Goal: Task Accomplishment & Management: Manage account settings

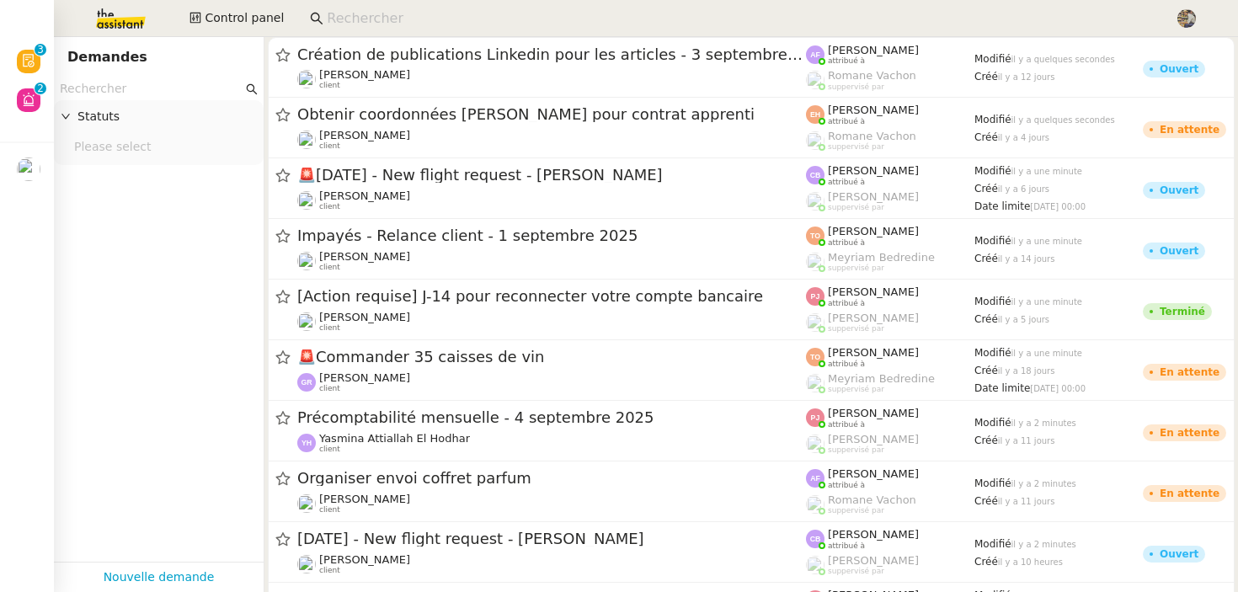
click at [357, 29] on input at bounding box center [742, 19] width 831 height 23
paste input "Nathalie Magniez"
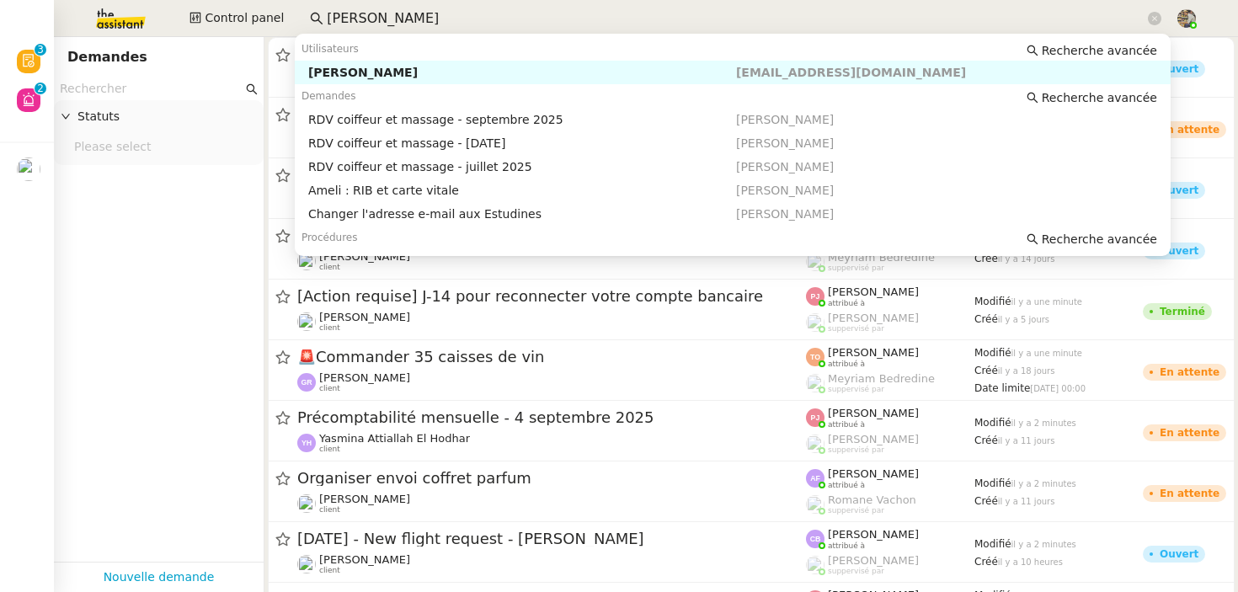
click at [365, 67] on div "Nathalie Magniez" at bounding box center [522, 72] width 428 height 15
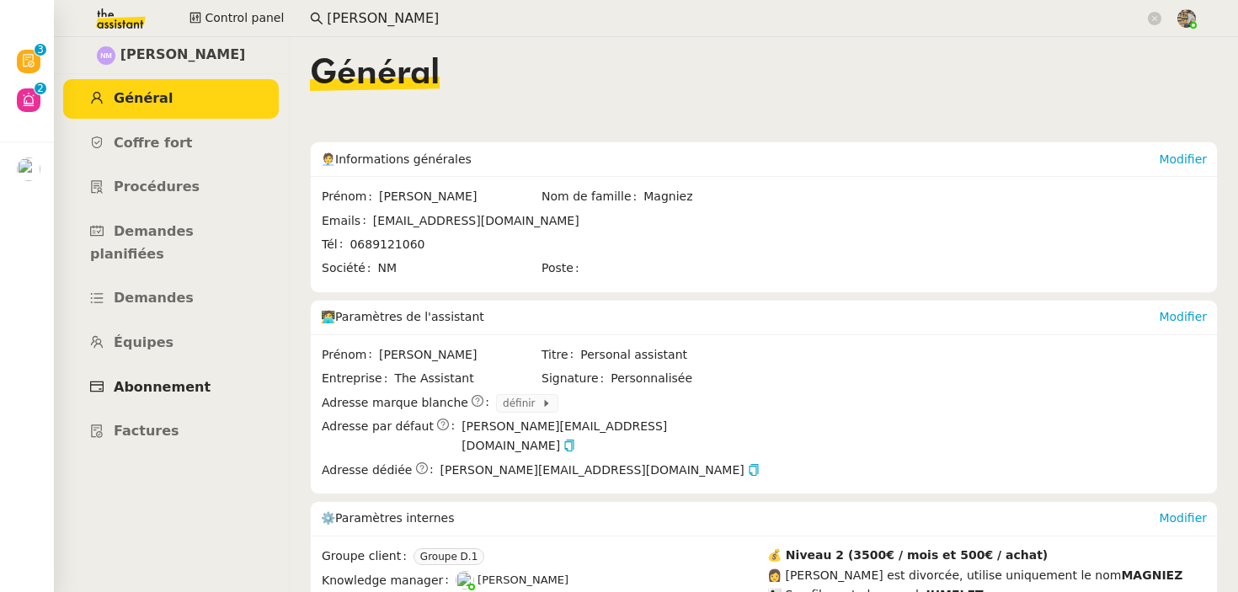
click at [136, 379] on span "Abonnement" at bounding box center [162, 387] width 97 height 16
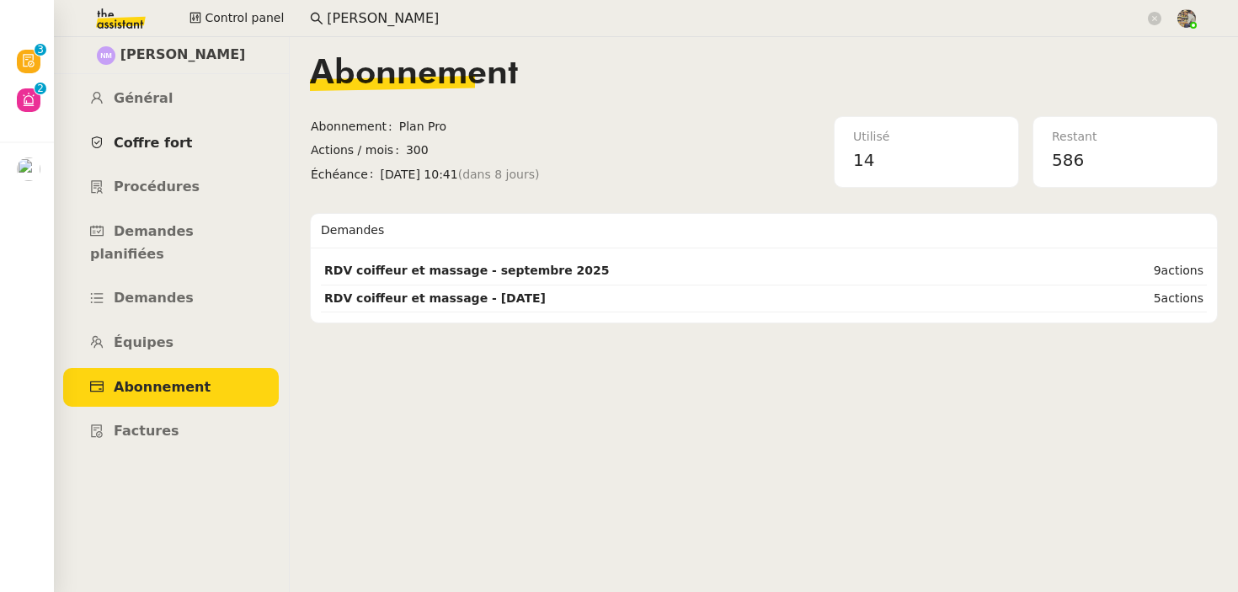
click at [133, 142] on span "Coffre fort" at bounding box center [153, 143] width 79 height 16
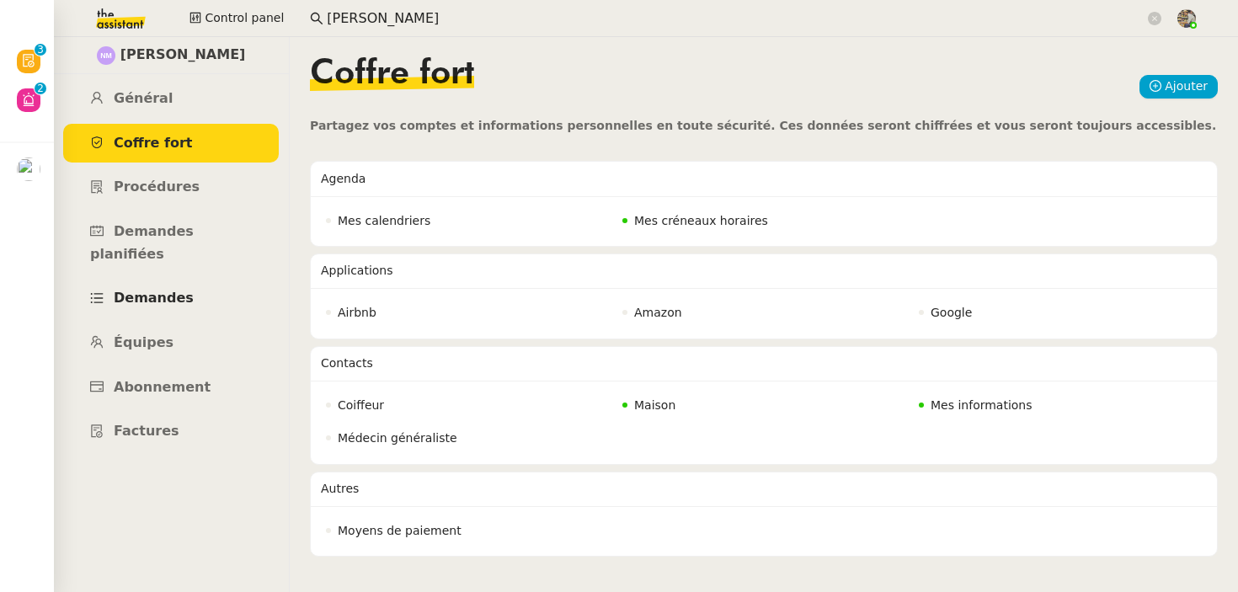
click at [152, 290] on span "Demandes" at bounding box center [154, 298] width 80 height 16
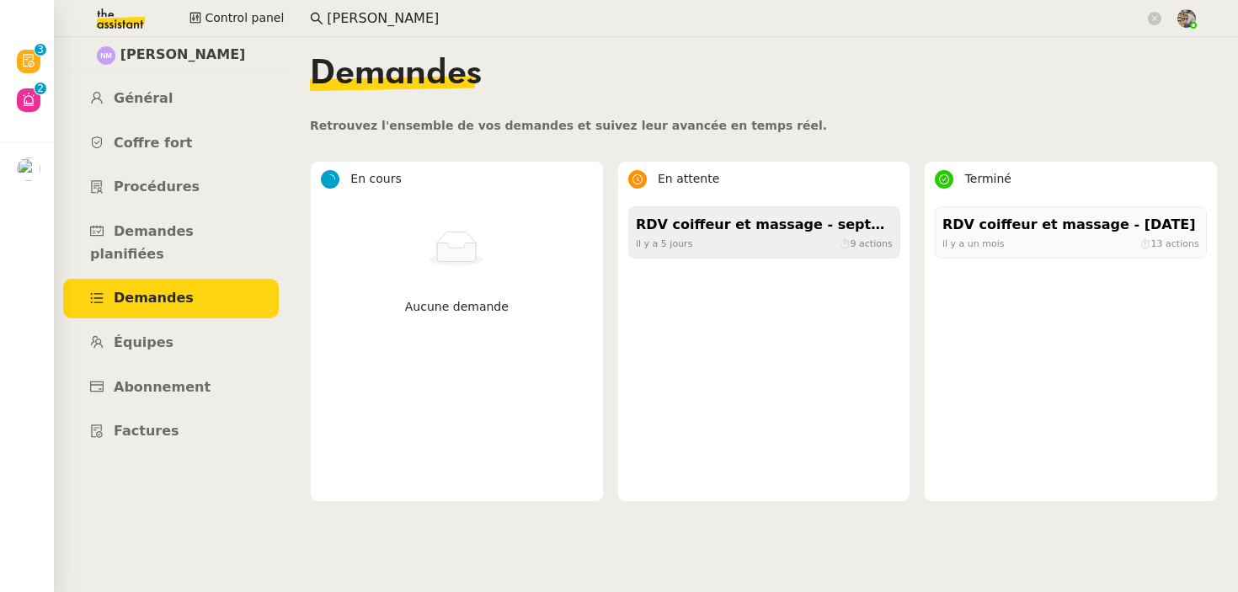
click at [733, 222] on div "RDV coiffeur et massage - septembre 2025" at bounding box center [764, 225] width 257 height 23
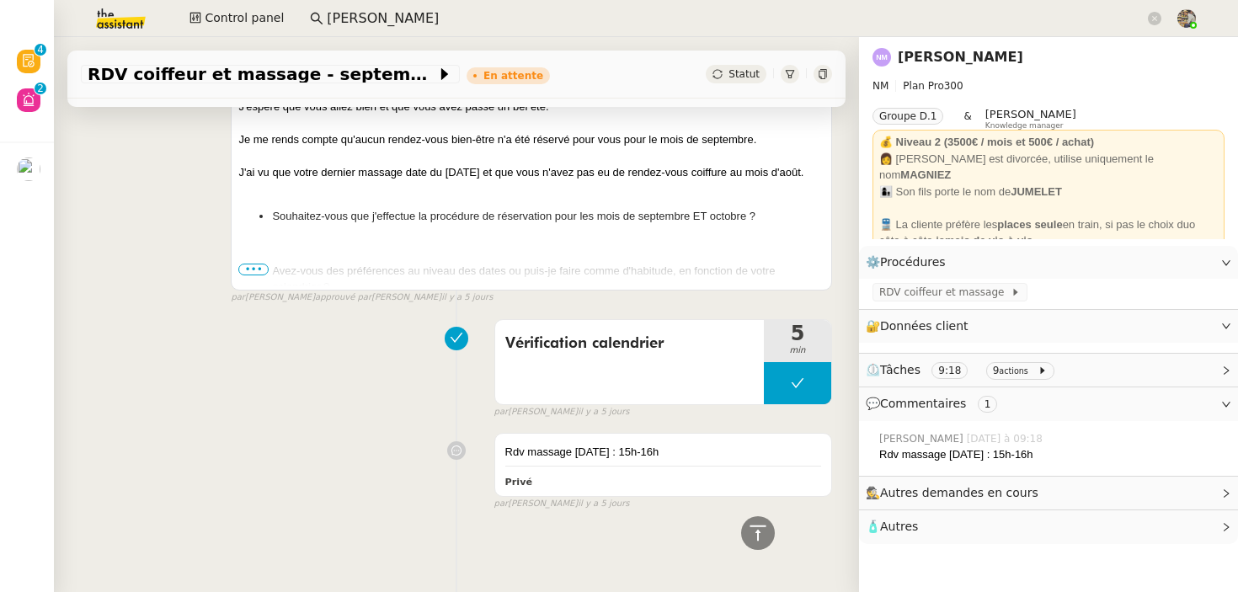
scroll to position [830, 0]
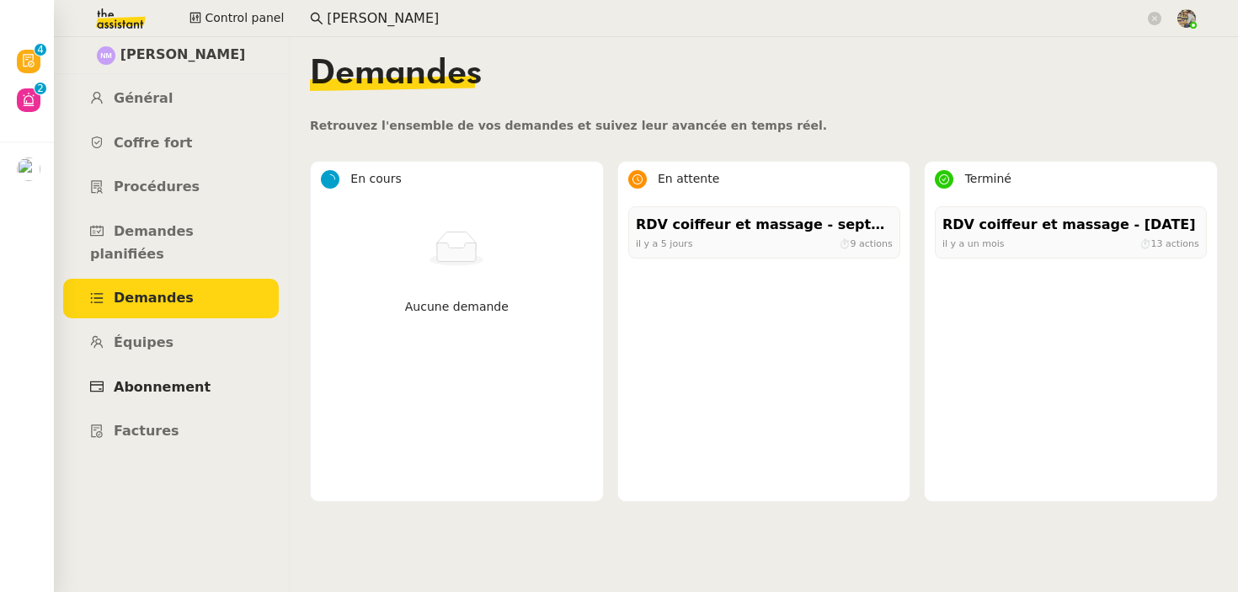
click at [151, 379] on span "Abonnement" at bounding box center [162, 387] width 97 height 16
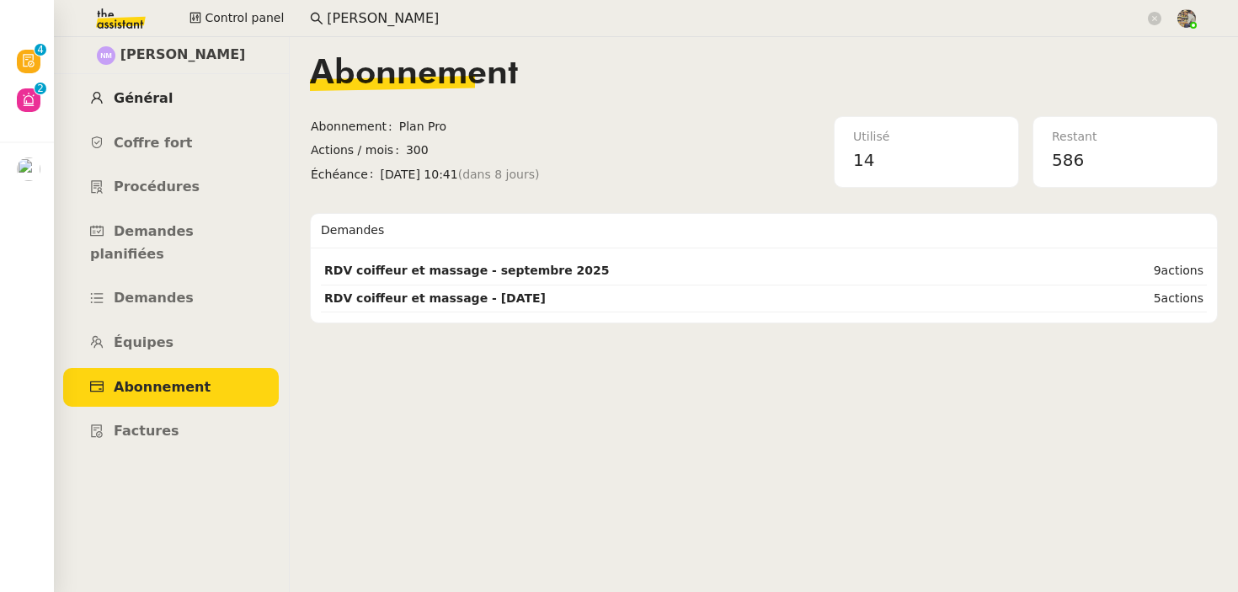
click at [156, 87] on link "Général" at bounding box center [171, 99] width 216 height 40
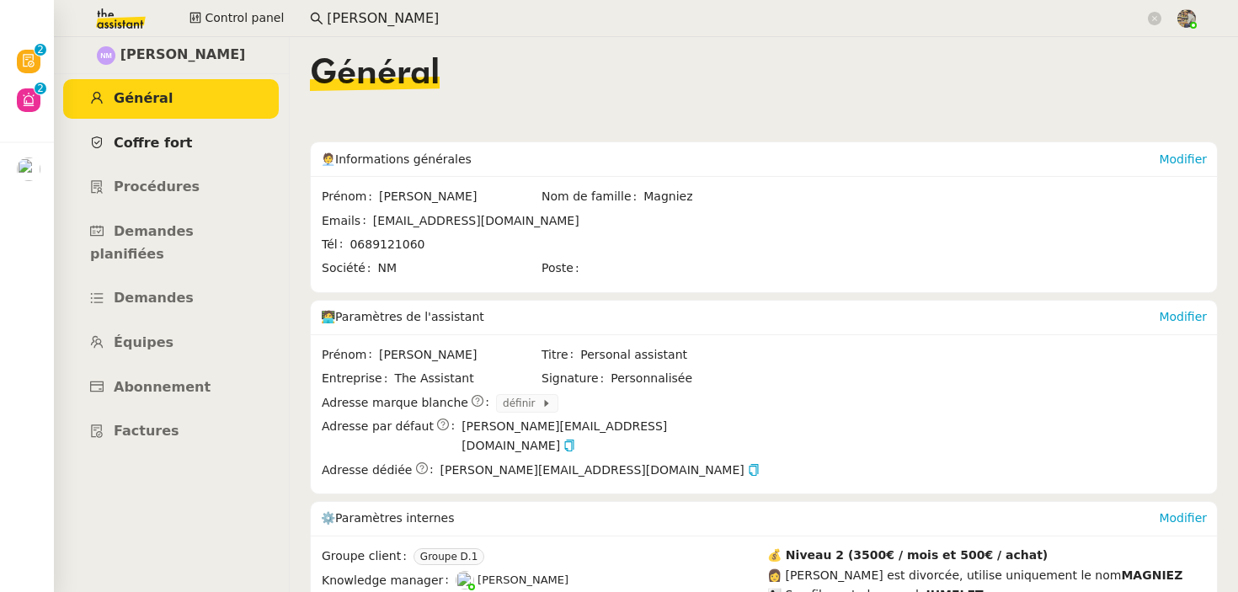
click at [147, 139] on span "Coffre fort" at bounding box center [153, 143] width 79 height 16
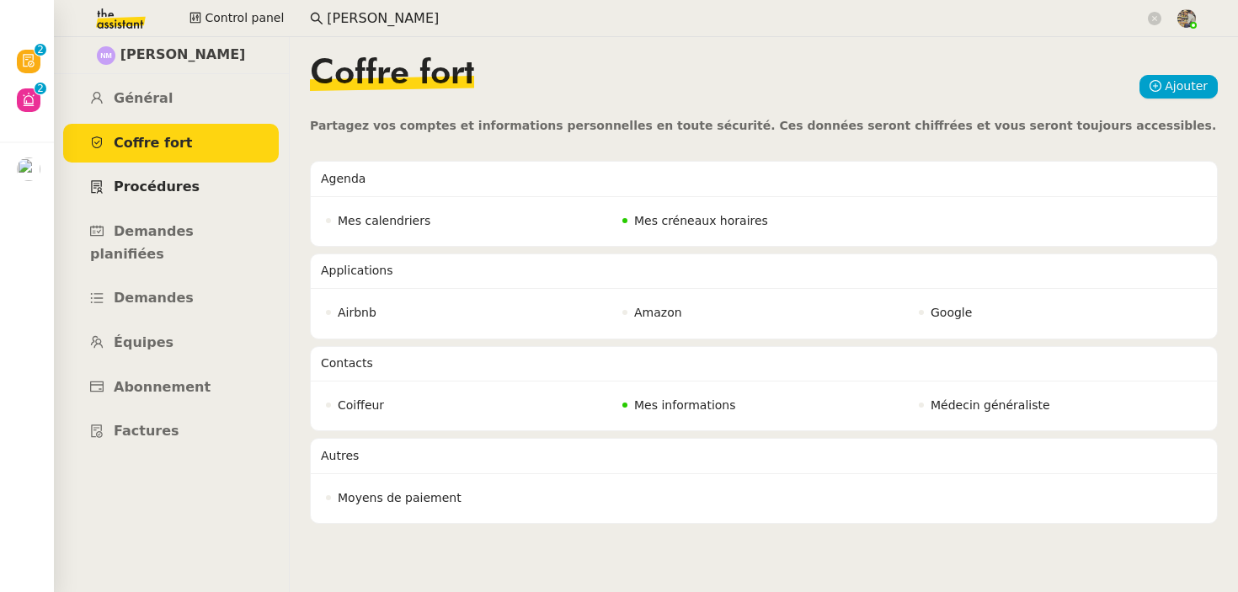
click at [186, 191] on span "Procédures" at bounding box center [157, 187] width 86 height 16
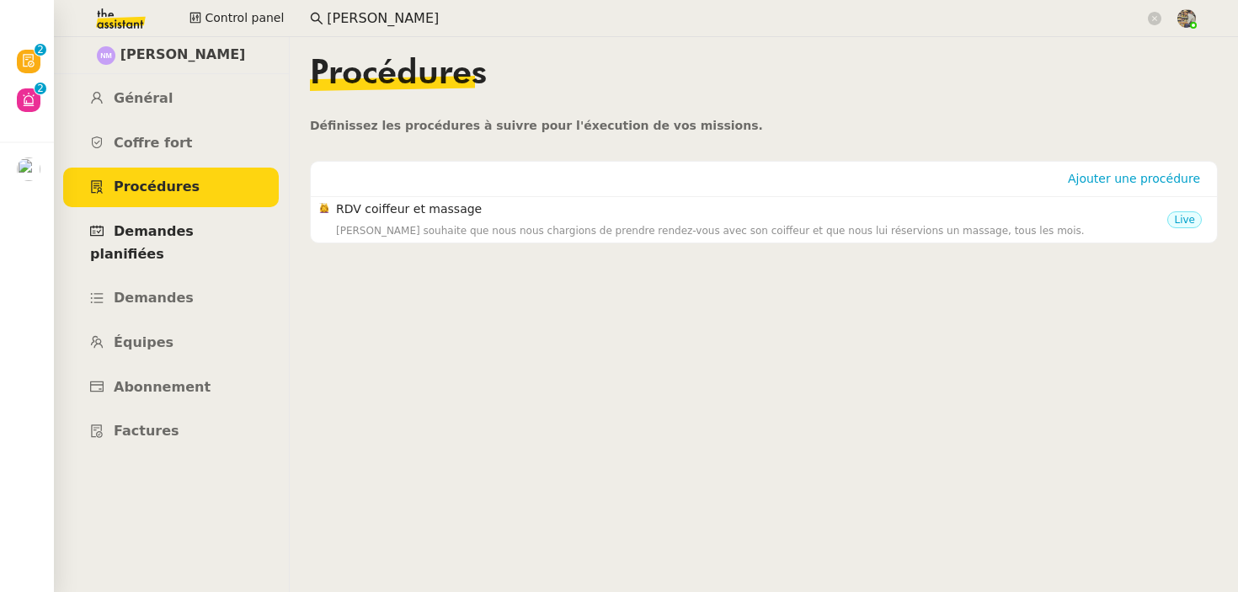
click at [194, 233] on span "Demandes planifiées" at bounding box center [142, 242] width 104 height 39
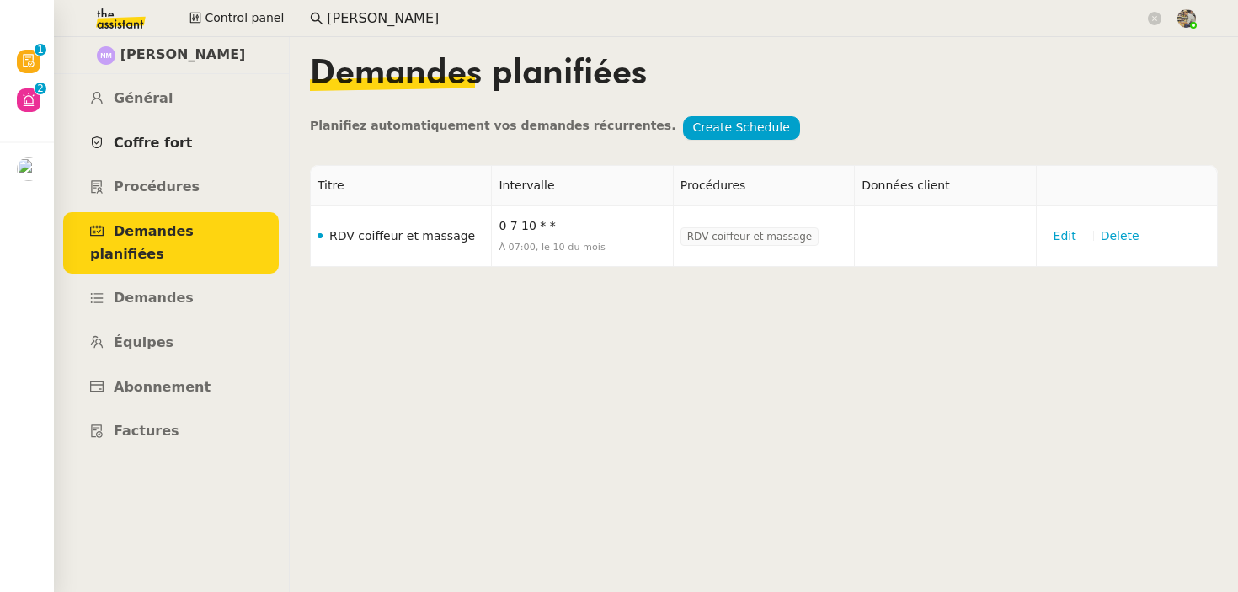
click at [180, 126] on link "Coffre fort" at bounding box center [171, 144] width 216 height 40
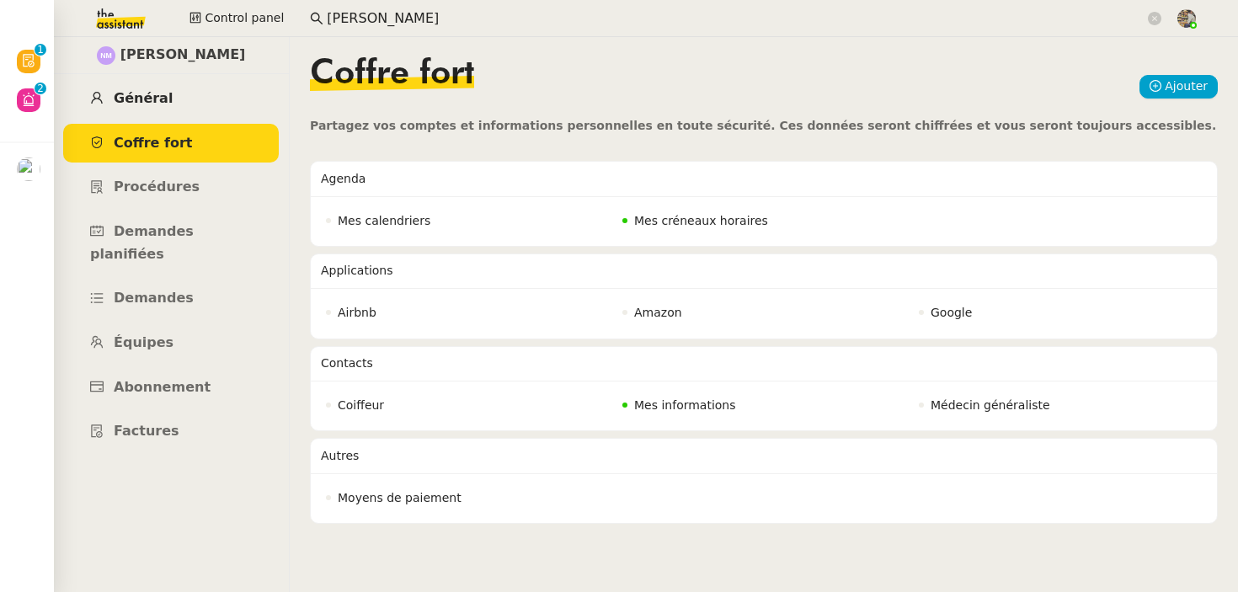
click at [168, 102] on link "Général" at bounding box center [171, 99] width 216 height 40
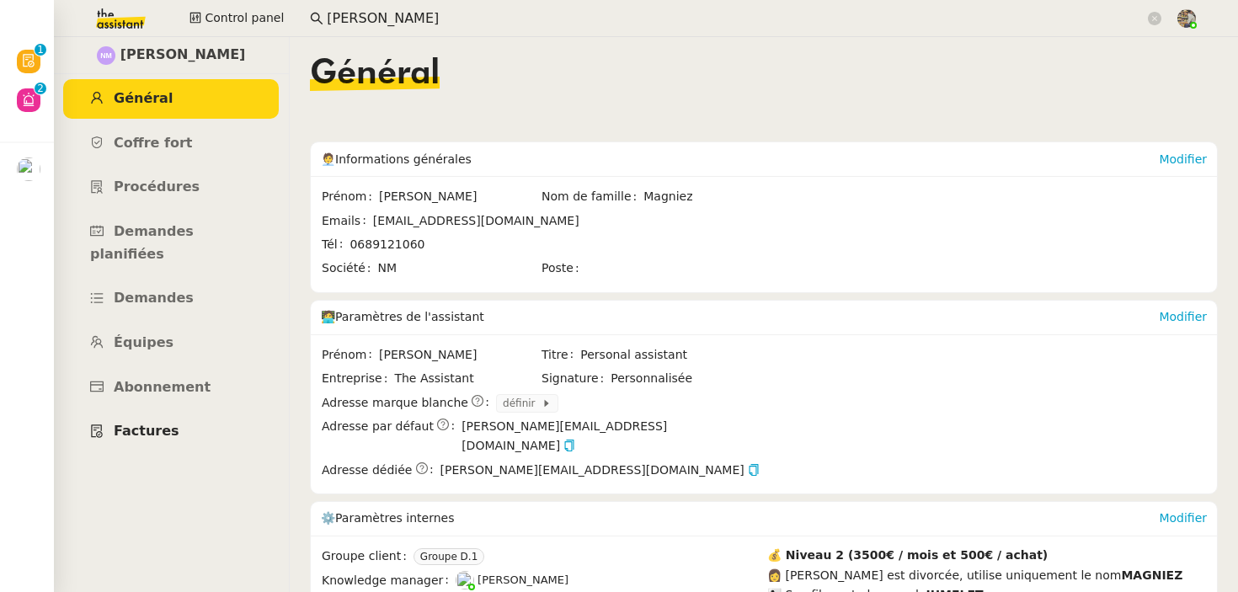
click at [139, 423] on span "Factures" at bounding box center [147, 431] width 66 height 16
click at [161, 379] on span "Abonnement" at bounding box center [162, 387] width 97 height 16
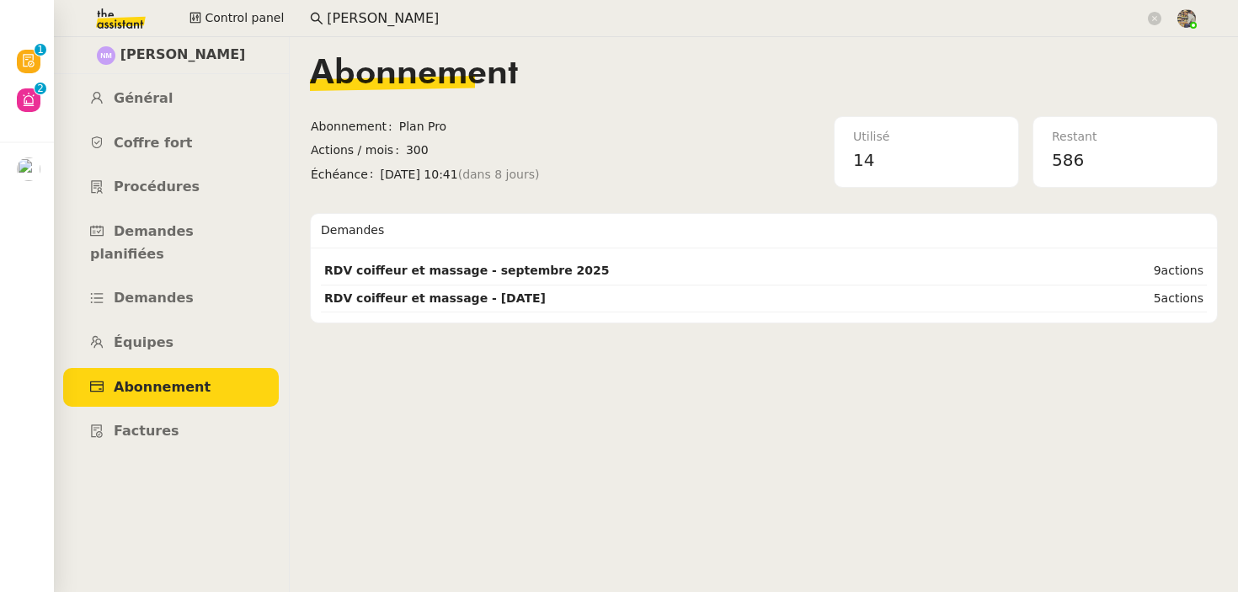
click at [130, 66] on span "Nathalie Magniez" at bounding box center [182, 55] width 125 height 23
click at [131, 102] on span "Général" at bounding box center [143, 98] width 59 height 16
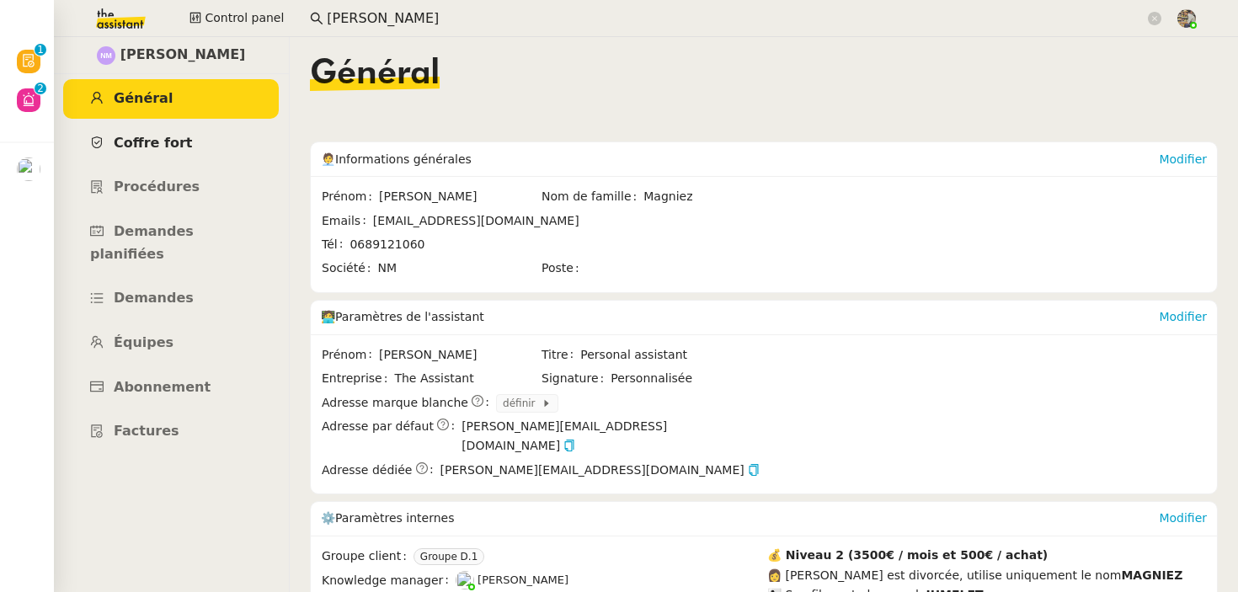
click at [141, 146] on span "Coffre fort" at bounding box center [153, 143] width 79 height 16
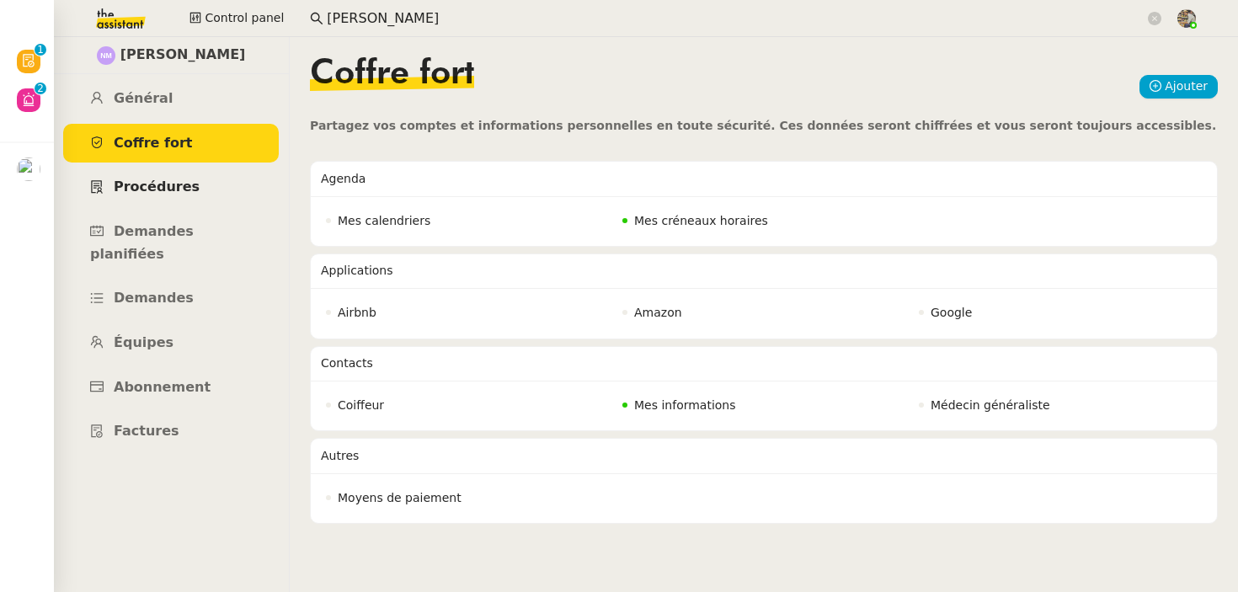
click at [144, 183] on span "Procédures" at bounding box center [157, 187] width 86 height 16
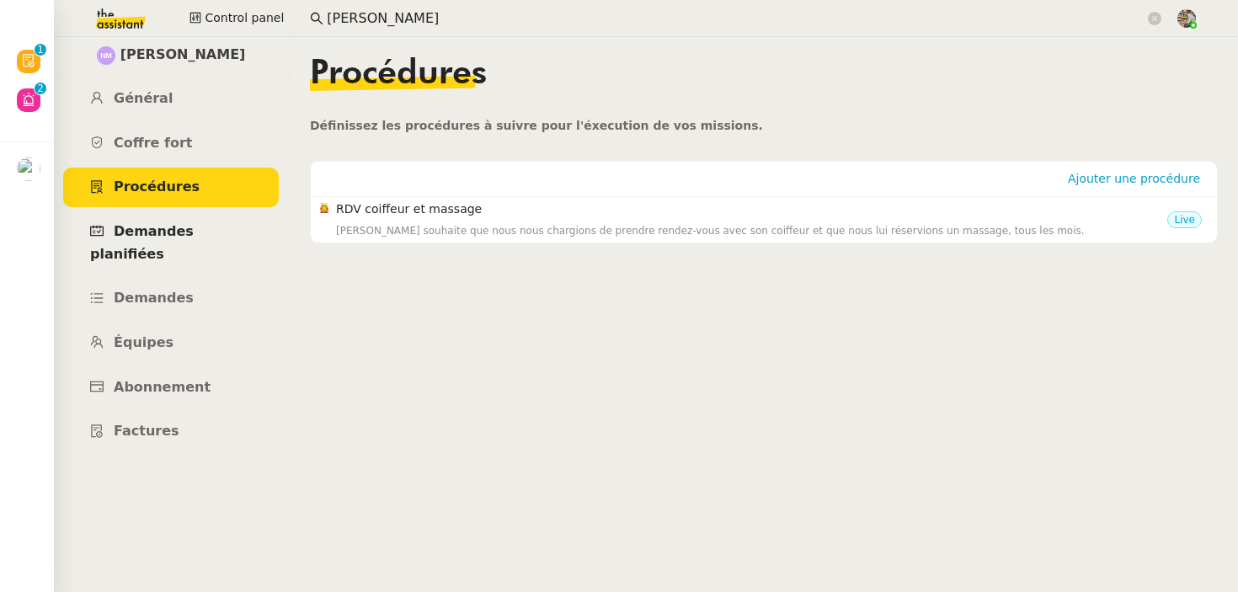
click at [167, 234] on span "Demandes planifiées" at bounding box center [142, 242] width 104 height 39
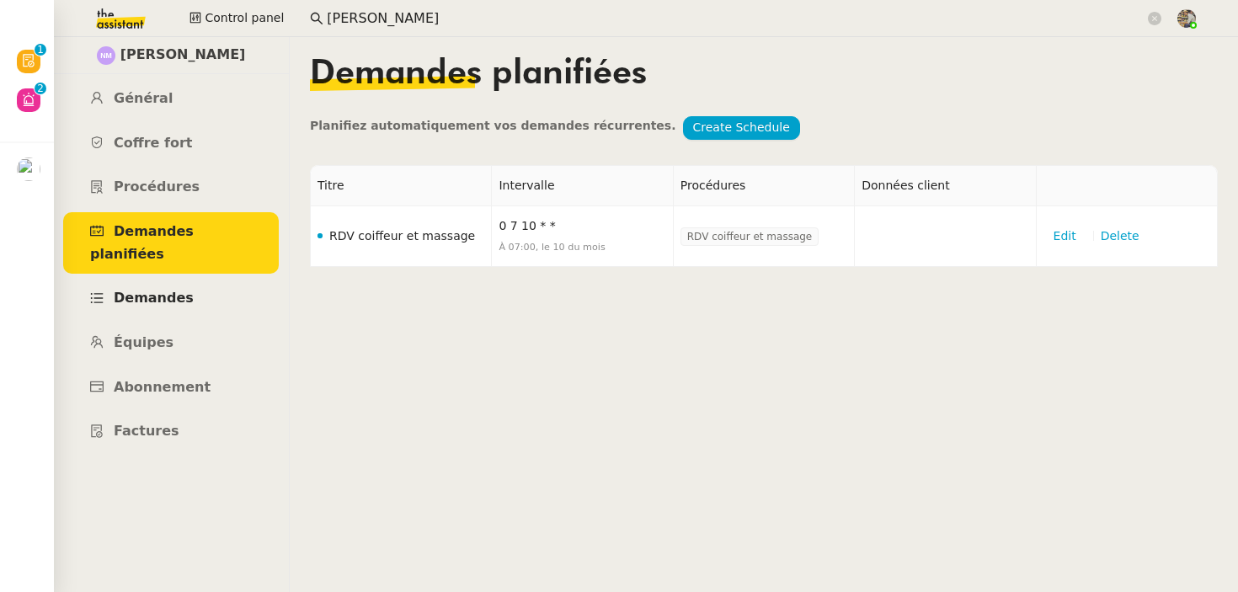
click at [162, 290] on span "Demandes" at bounding box center [154, 298] width 80 height 16
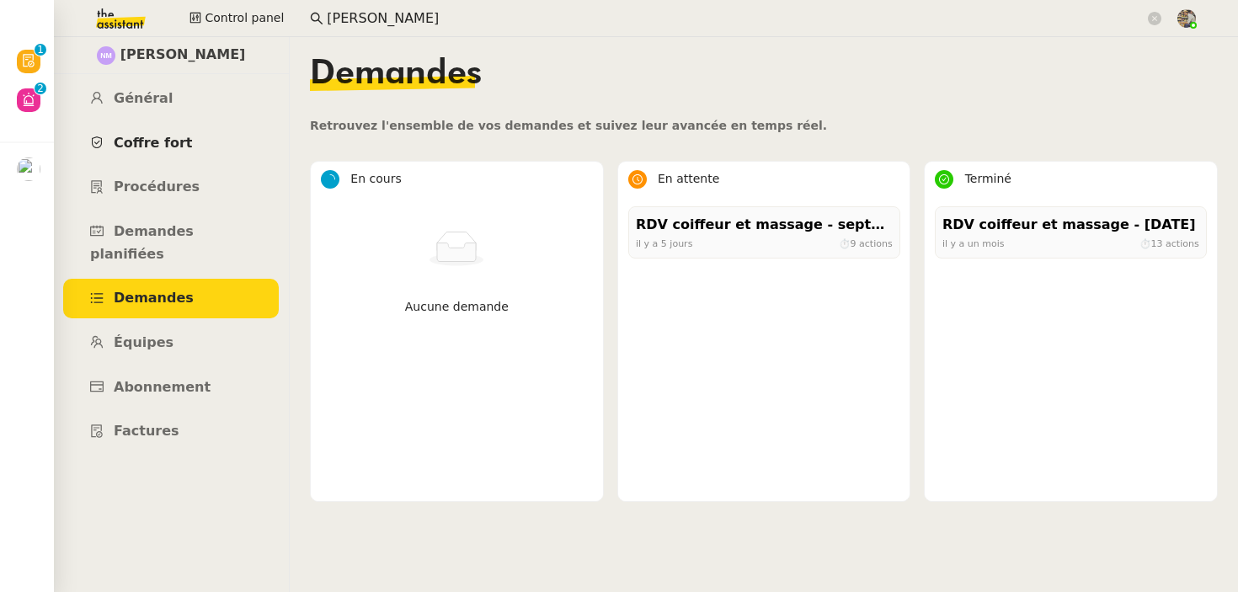
click at [153, 145] on span "Coffre fort" at bounding box center [153, 143] width 79 height 16
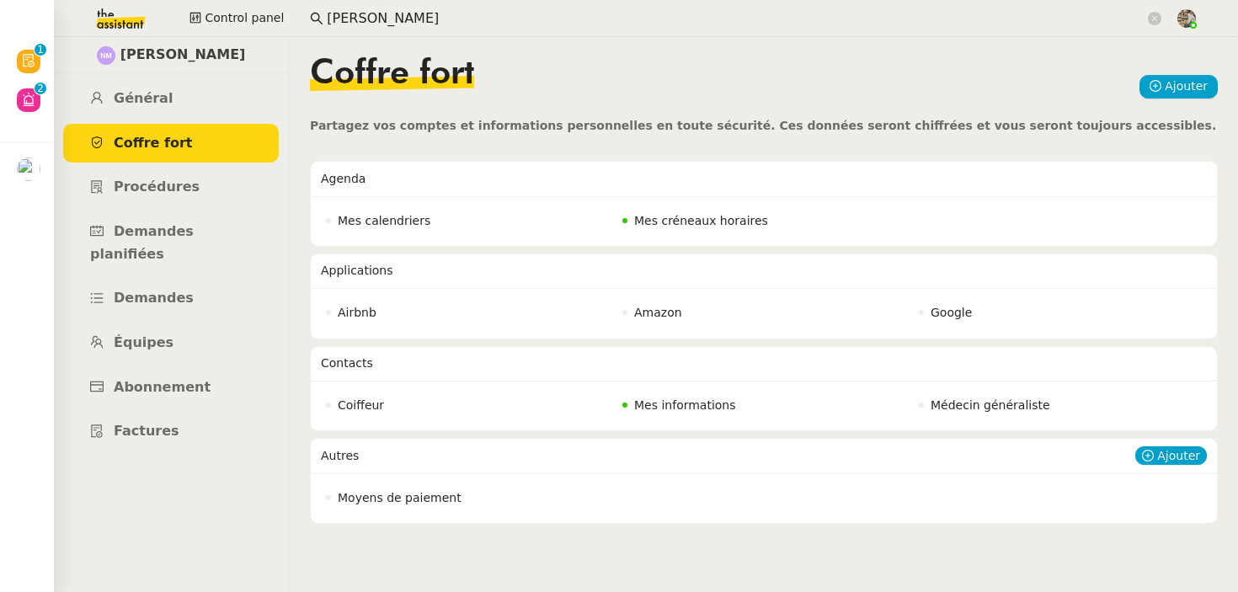
click at [357, 496] on span "Moyens de paiement" at bounding box center [400, 497] width 124 height 13
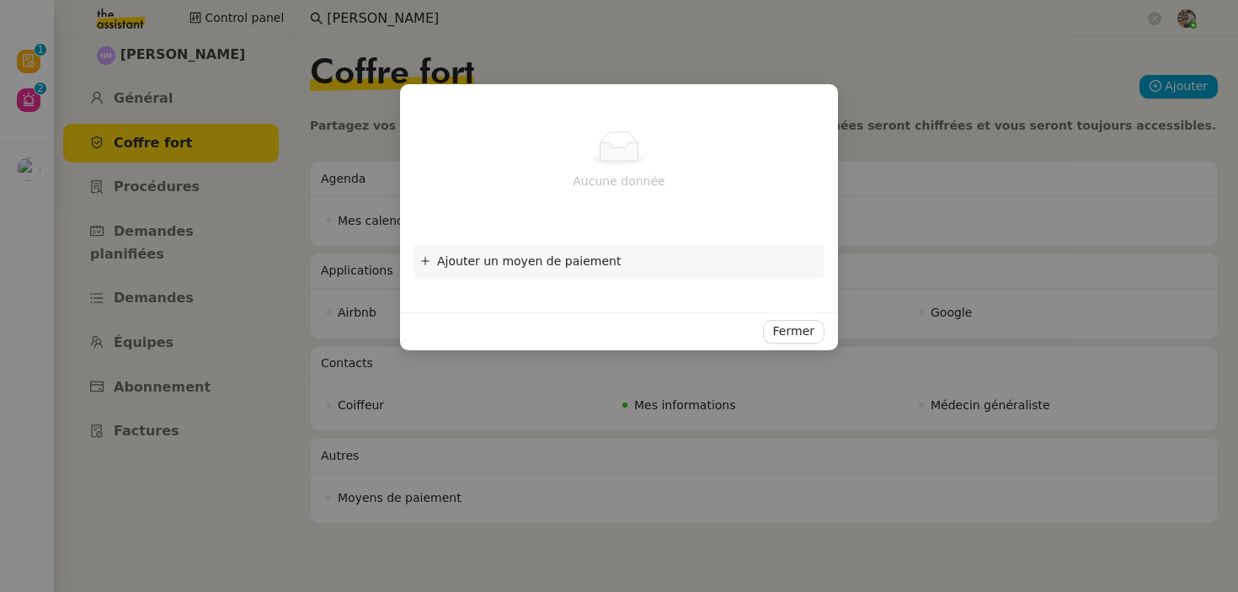
scroll to position [13, 0]
click at [553, 255] on span "Ajouter un moyen de paiement" at bounding box center [529, 260] width 184 height 13
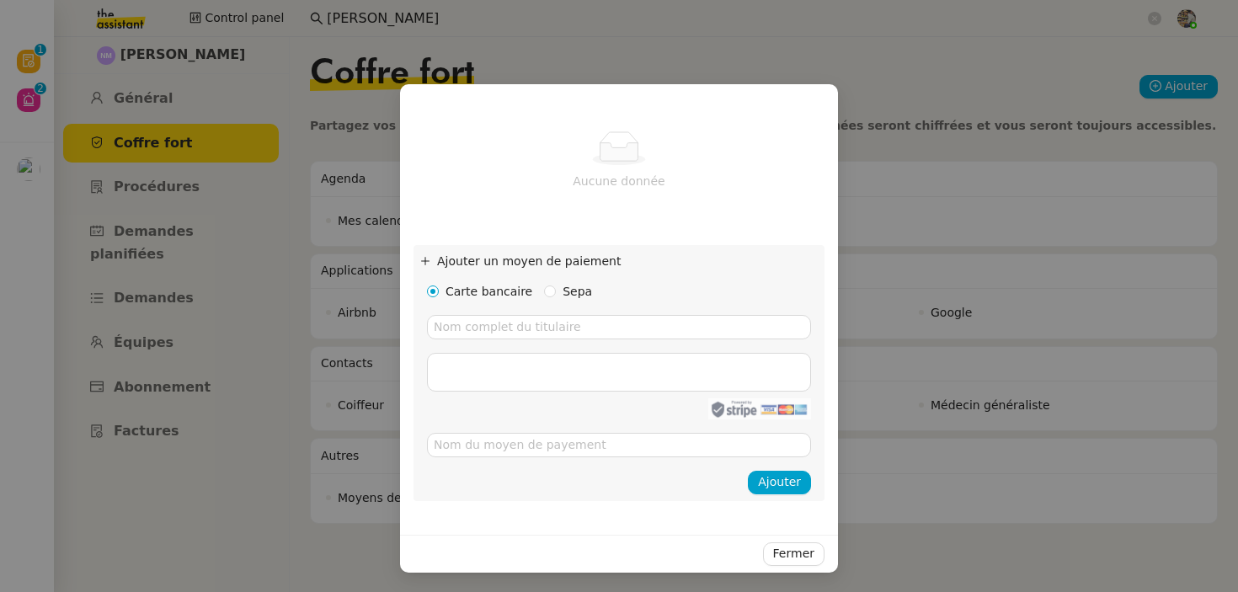
click at [578, 196] on nz-list-empty "Aucune donnée" at bounding box center [618, 161] width 411 height 127
click at [876, 296] on nz-modal-container "Aucune donnée Ajouter un moyen de paiement Carte bancaire Sepa une erreur s'est…" at bounding box center [619, 296] width 1238 height 592
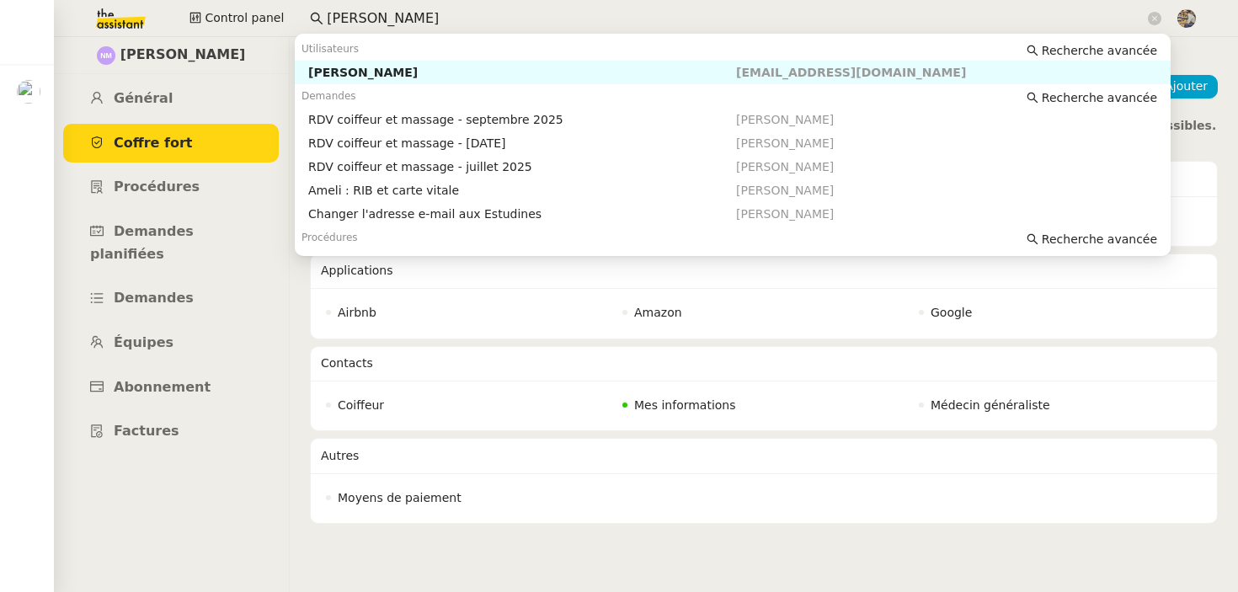
click at [438, 11] on input "Nathalie Magniez" at bounding box center [736, 19] width 818 height 23
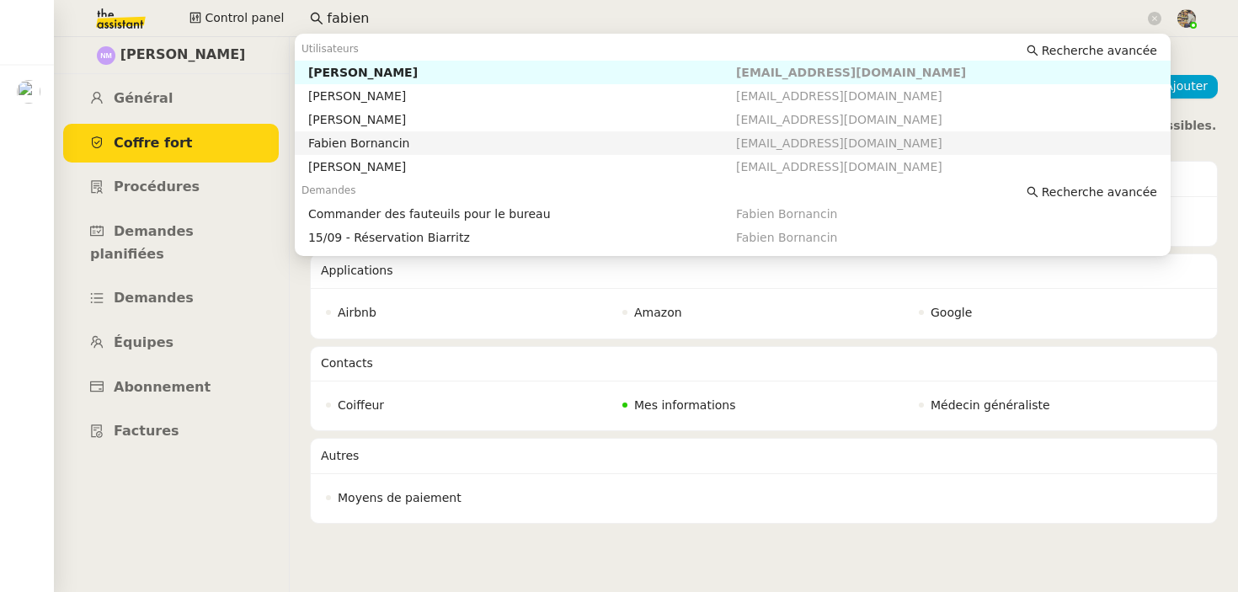
click at [435, 147] on div "Fabien Bornancin" at bounding box center [522, 143] width 428 height 15
type input "fabien"
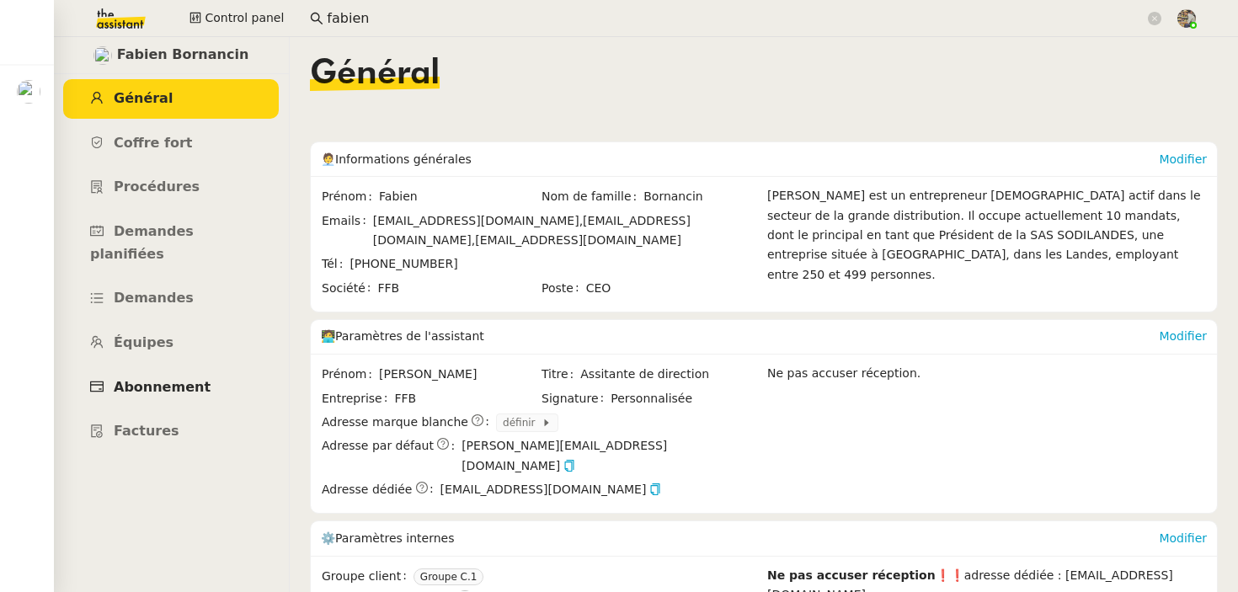
click at [192, 379] on span "Abonnement" at bounding box center [162, 387] width 97 height 16
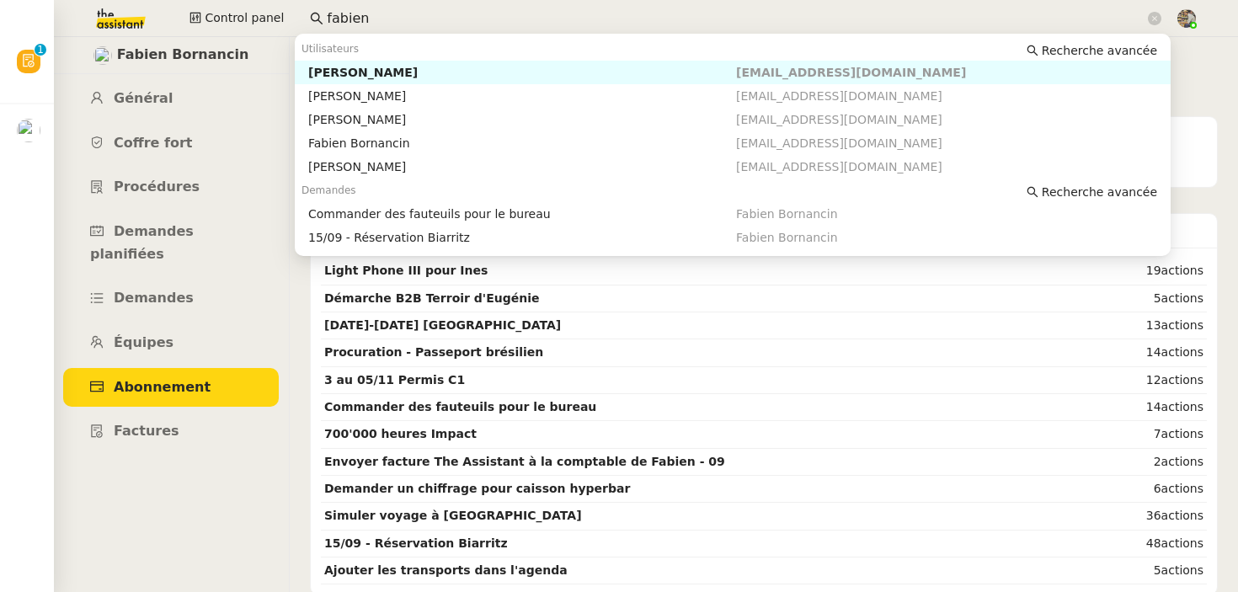
click at [365, 14] on input "fabien" at bounding box center [736, 19] width 818 height 23
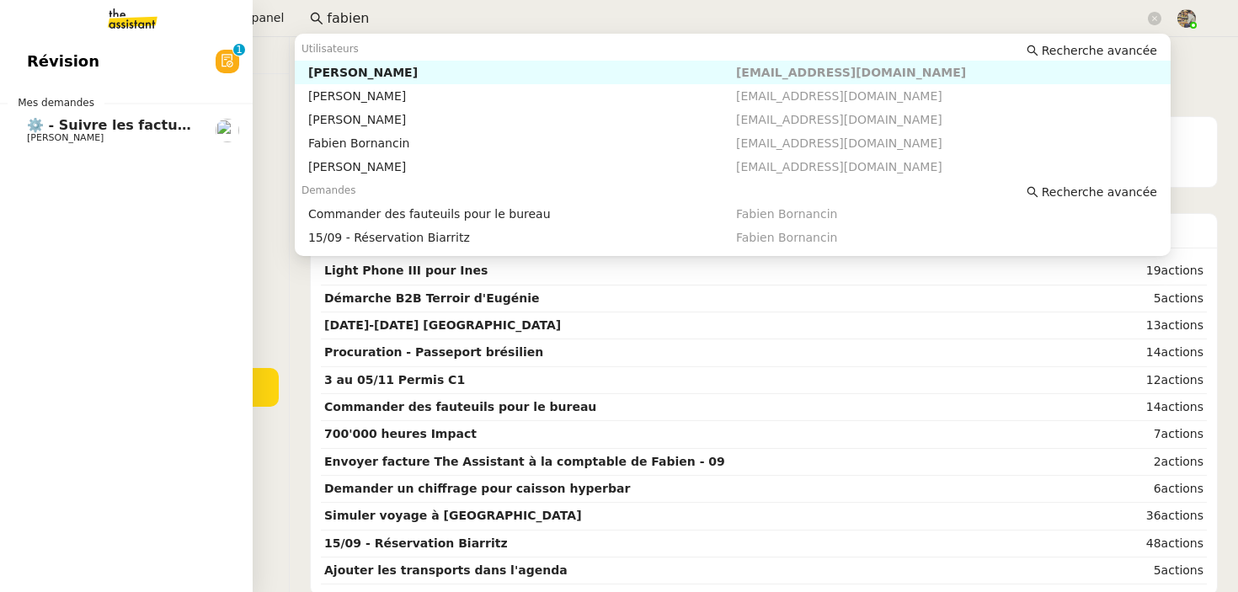
click at [50, 120] on span "⚙️ - Suivre les factures d'exploitation" at bounding box center [169, 125] width 284 height 16
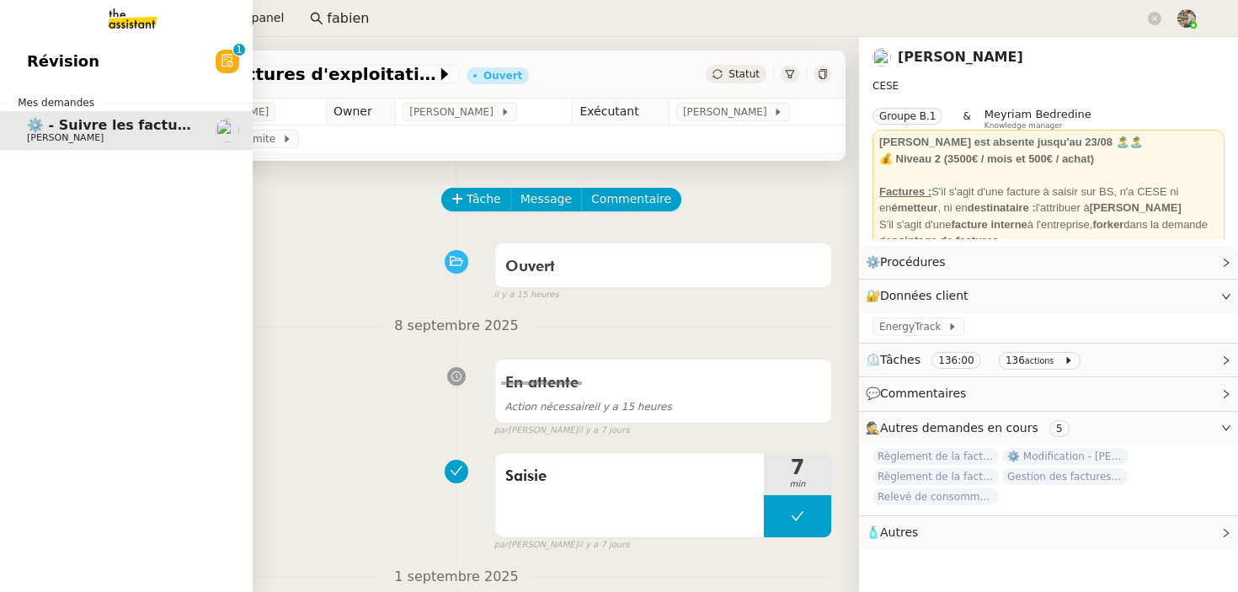
click at [103, 128] on span "⚙️ - Suivre les factures d'exploitation" at bounding box center [169, 125] width 284 height 16
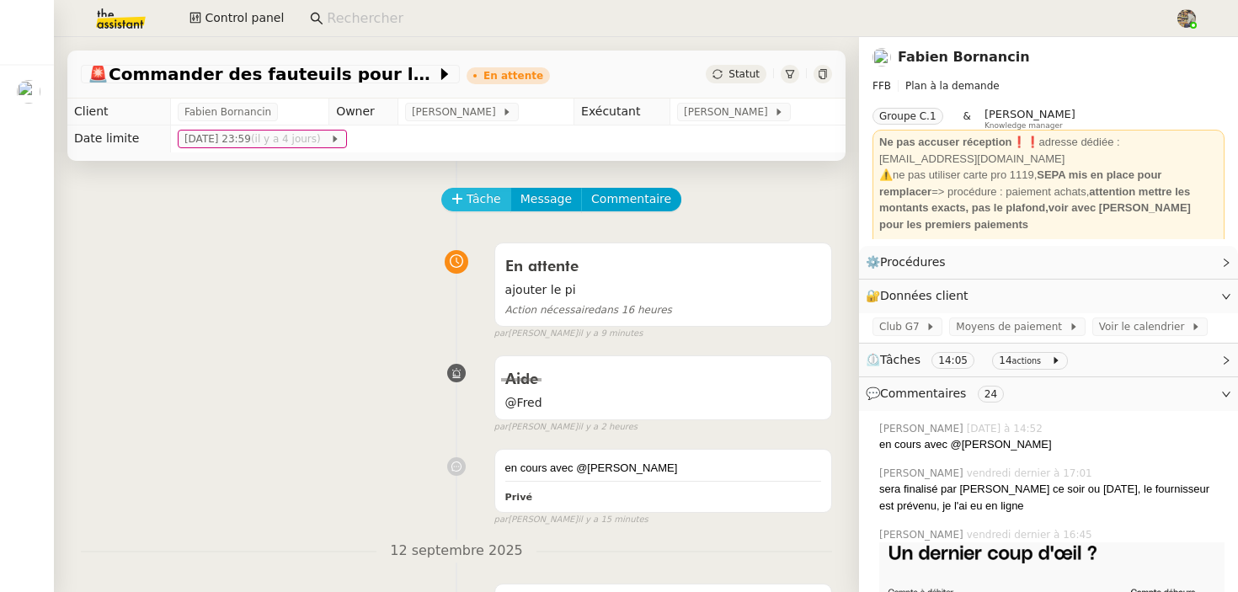
click at [472, 200] on span "Tâche" at bounding box center [483, 198] width 35 height 19
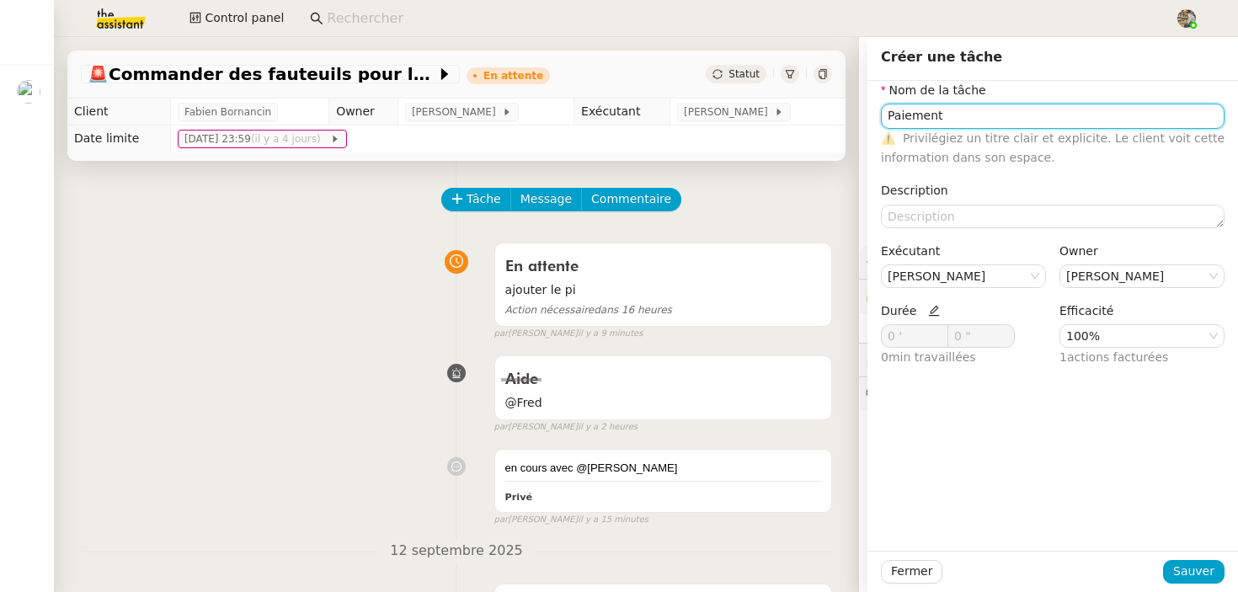
type input "Paiement"
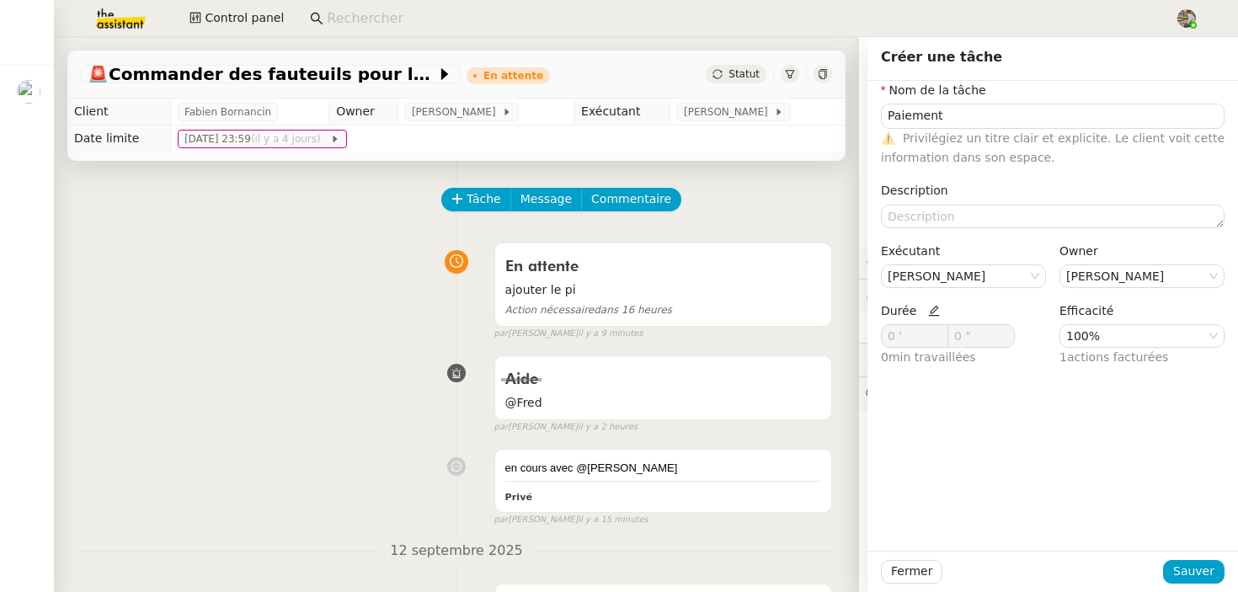
click at [934, 311] on icon at bounding box center [934, 311] width 12 height 12
drag, startPoint x: 892, startPoint y: 334, endPoint x: 804, endPoint y: 329, distance: 87.7
click at [805, 329] on app-ticket "🚨 Commander des fauteuils pour le bureau En attente Statut Client Fabien Bornan…" at bounding box center [646, 314] width 1184 height 555
type input "168 '"
click at [1199, 573] on span "Sauver" at bounding box center [1193, 571] width 41 height 19
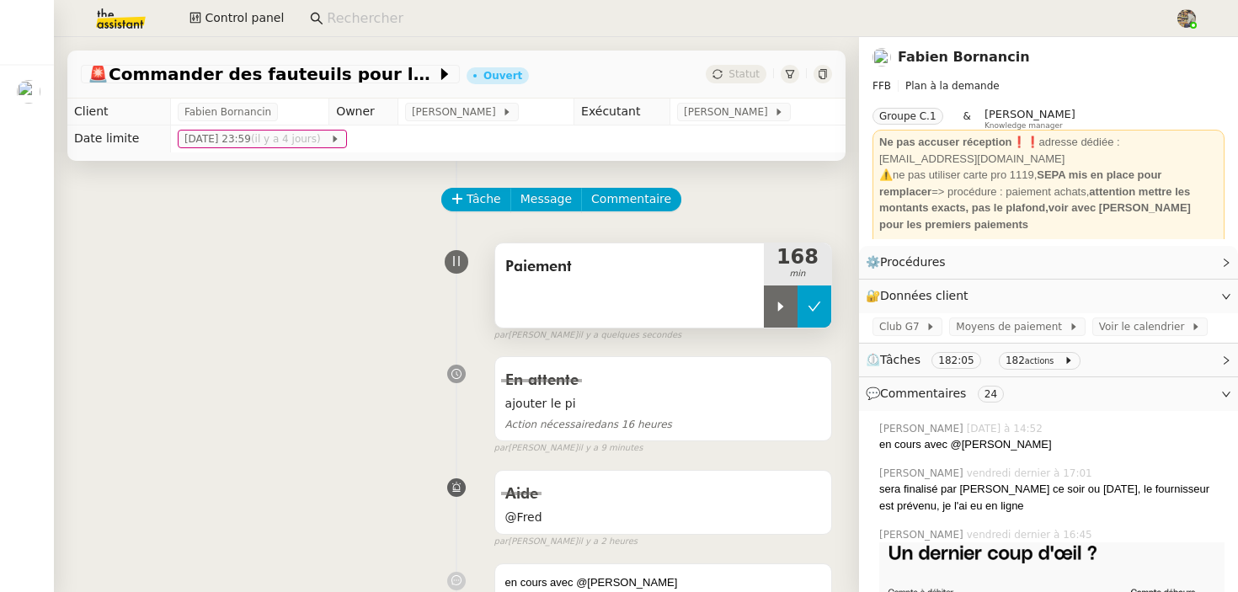
click at [816, 312] on icon at bounding box center [813, 306] width 13 height 13
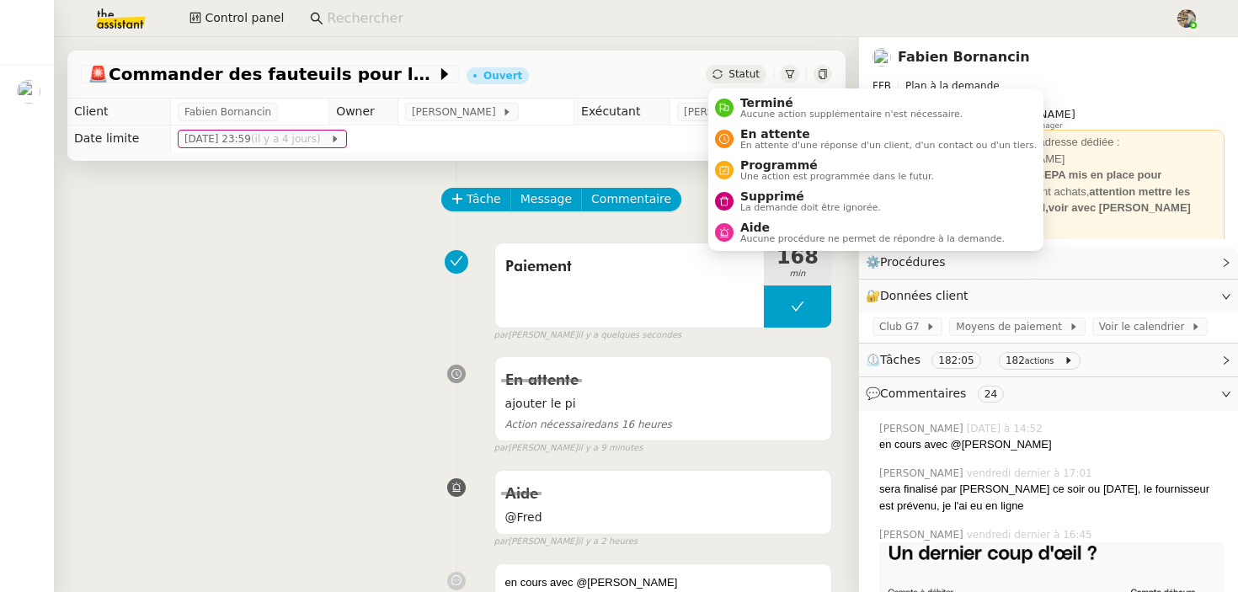
click at [734, 71] on span "Statut" at bounding box center [743, 74] width 31 height 12
click at [742, 168] on span "Programmé" at bounding box center [837, 164] width 194 height 13
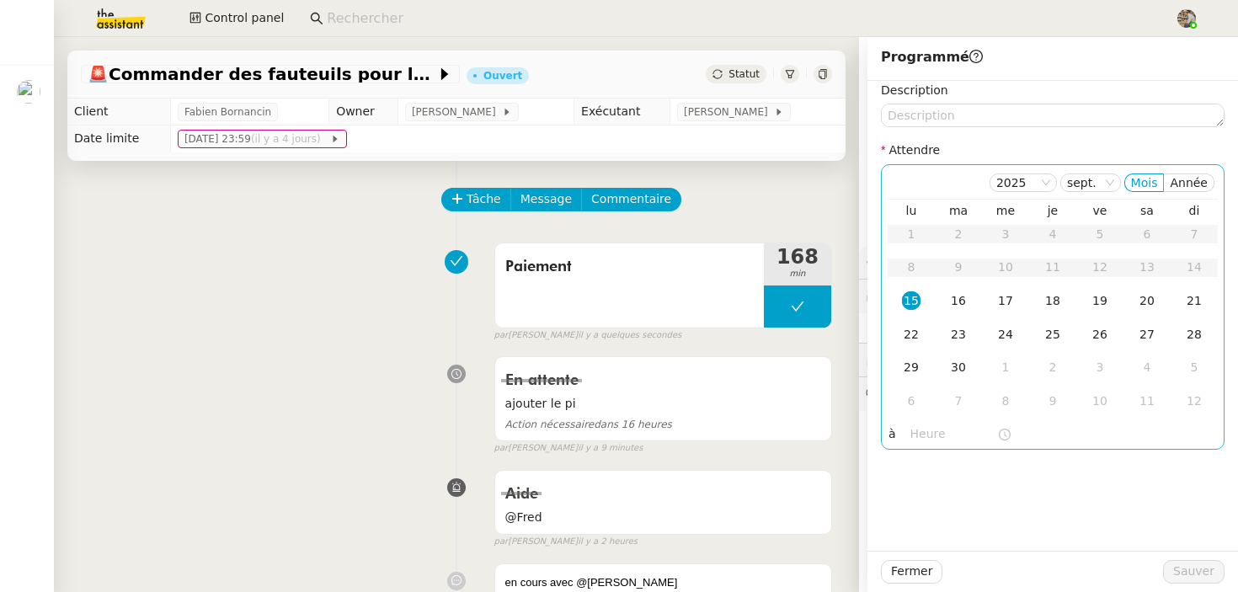
click at [960, 280] on table "lu ma me je ve sa di 1 2 3 4 5 6 7 8 9 10 11 12 13 14 15 16 17 18 19 20 21 22 2…" at bounding box center [1052, 311] width 330 height 216
click at [960, 301] on div "16" at bounding box center [958, 300] width 19 height 19
click at [914, 299] on div "15" at bounding box center [911, 300] width 19 height 19
click at [959, 295] on div "16" at bounding box center [958, 300] width 19 height 19
click at [946, 435] on input "text" at bounding box center [953, 433] width 87 height 19
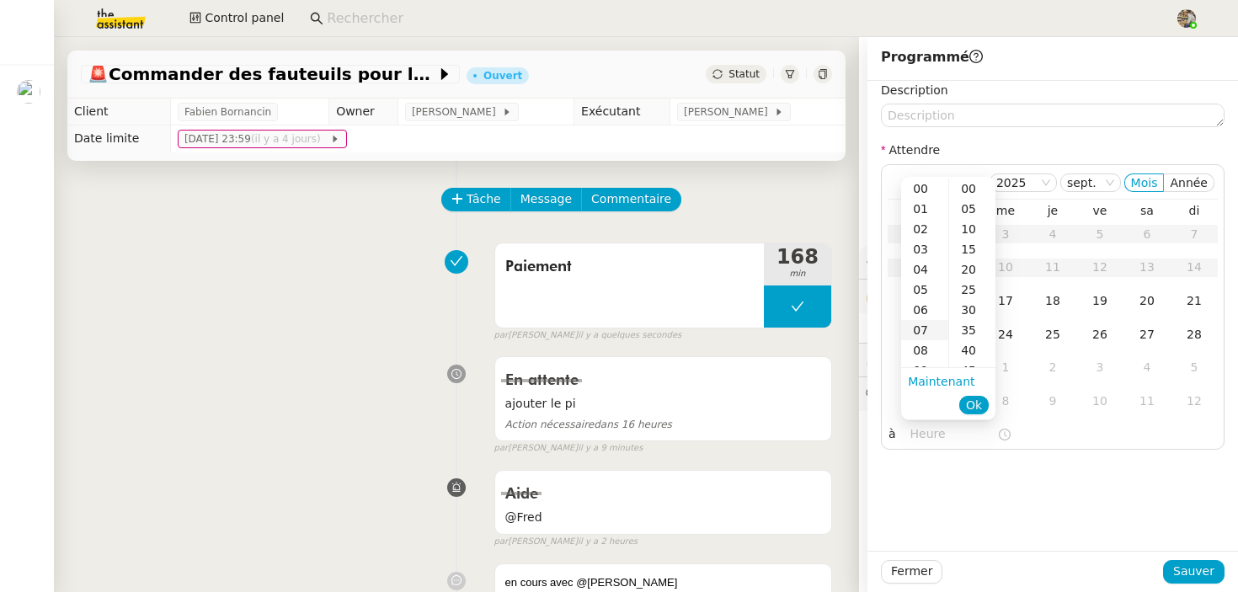
click at [923, 328] on div "07" at bounding box center [924, 330] width 47 height 20
click at [971, 185] on div "00" at bounding box center [972, 189] width 46 height 20
type input "07:00"
click at [978, 408] on span "Ok" at bounding box center [974, 405] width 16 height 17
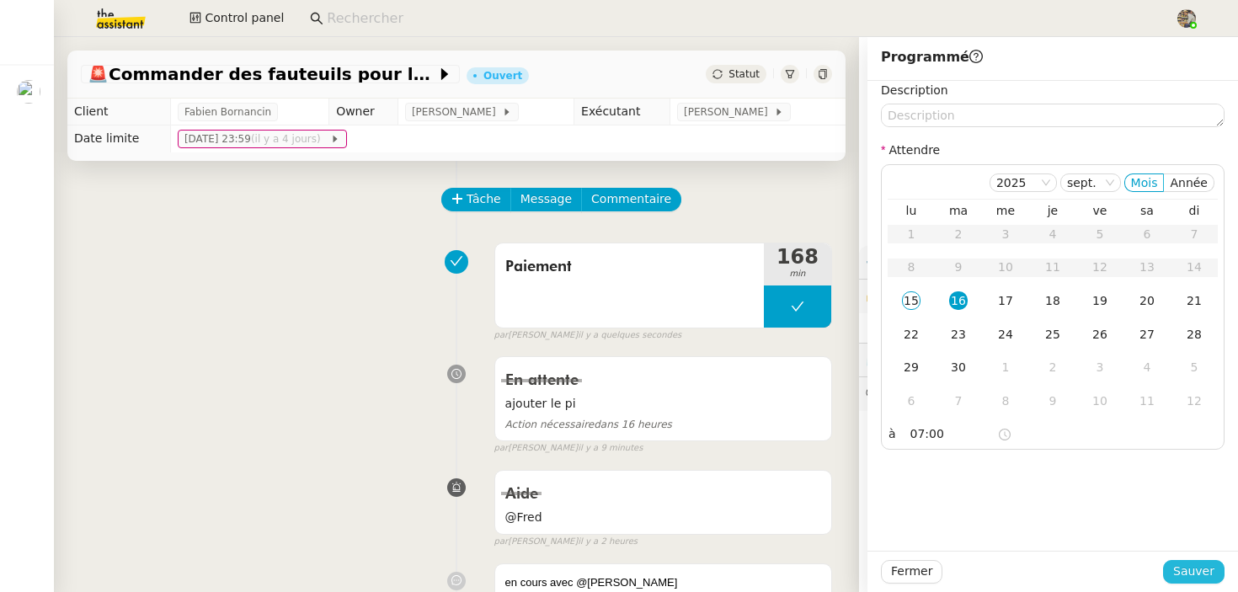
click at [1181, 564] on span "Sauver" at bounding box center [1193, 571] width 41 height 19
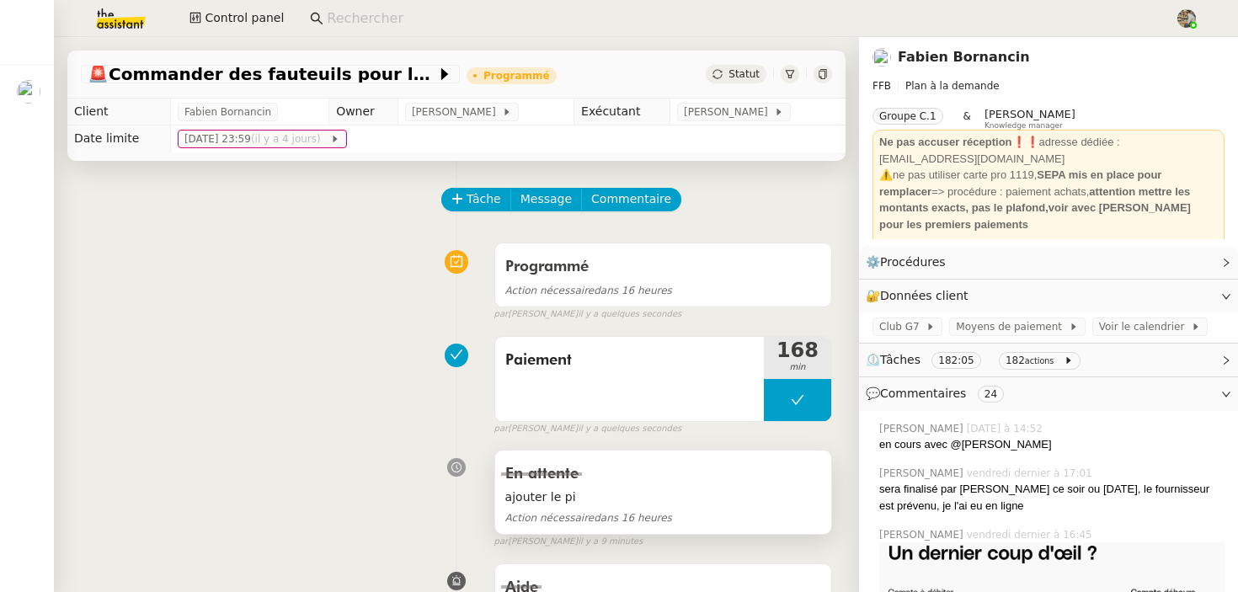
click at [640, 475] on div "En attente" at bounding box center [663, 474] width 316 height 27
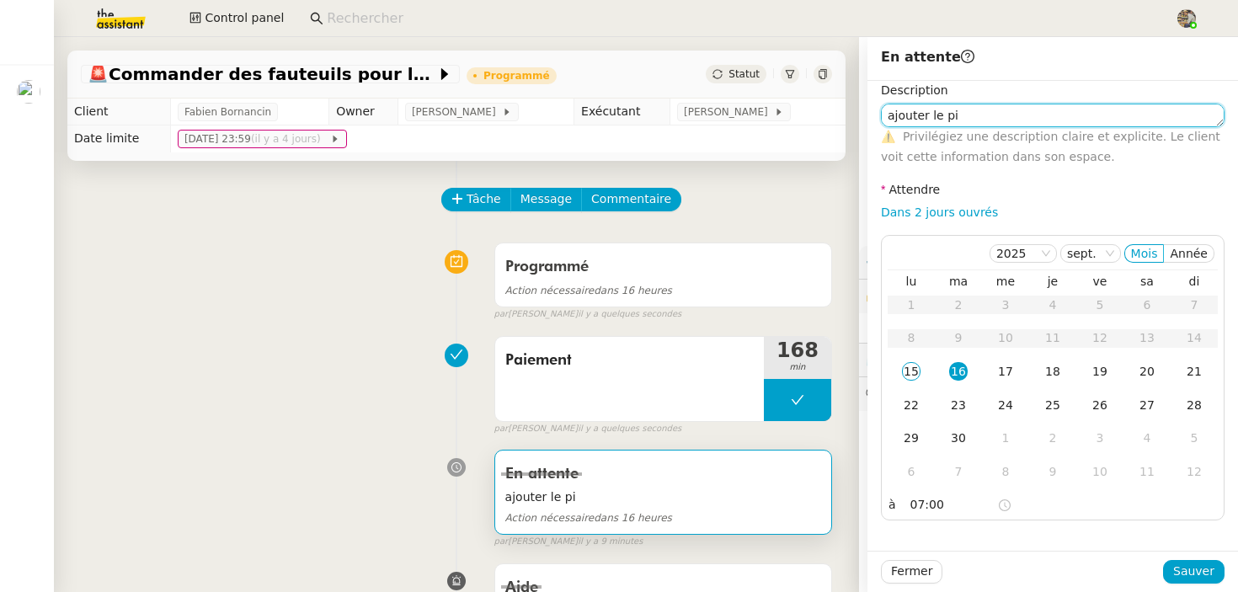
click at [937, 120] on textarea "ajouter le pi" at bounding box center [1053, 116] width 344 height 24
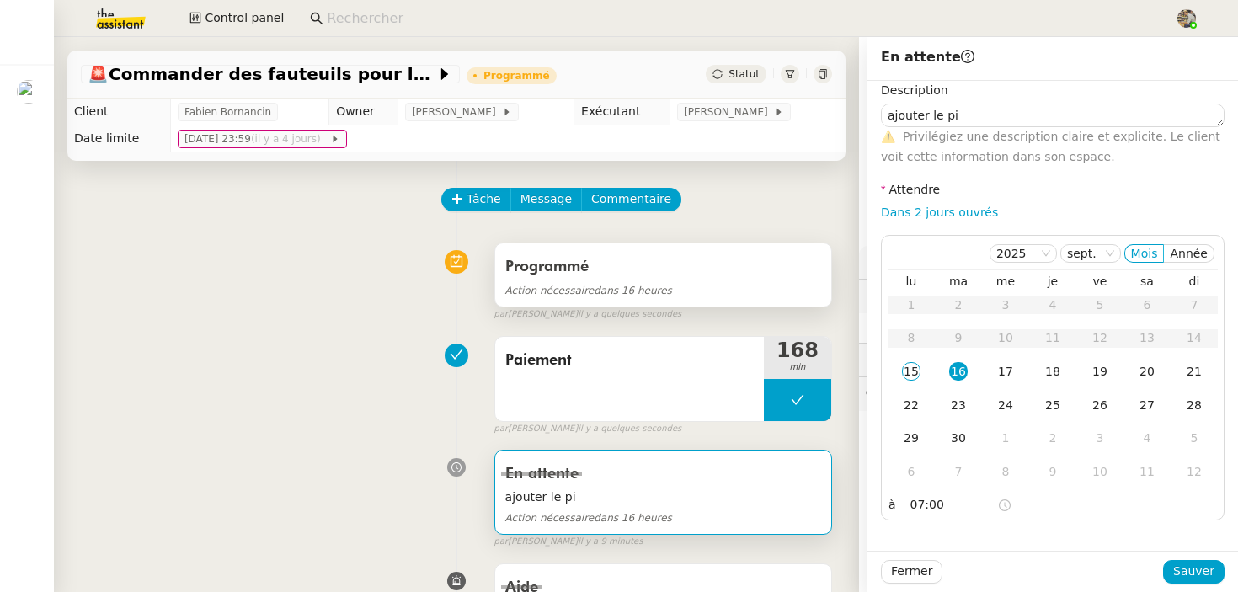
click at [650, 246] on div "Programmé Action nécessaire dans 16 heures" at bounding box center [663, 274] width 336 height 63
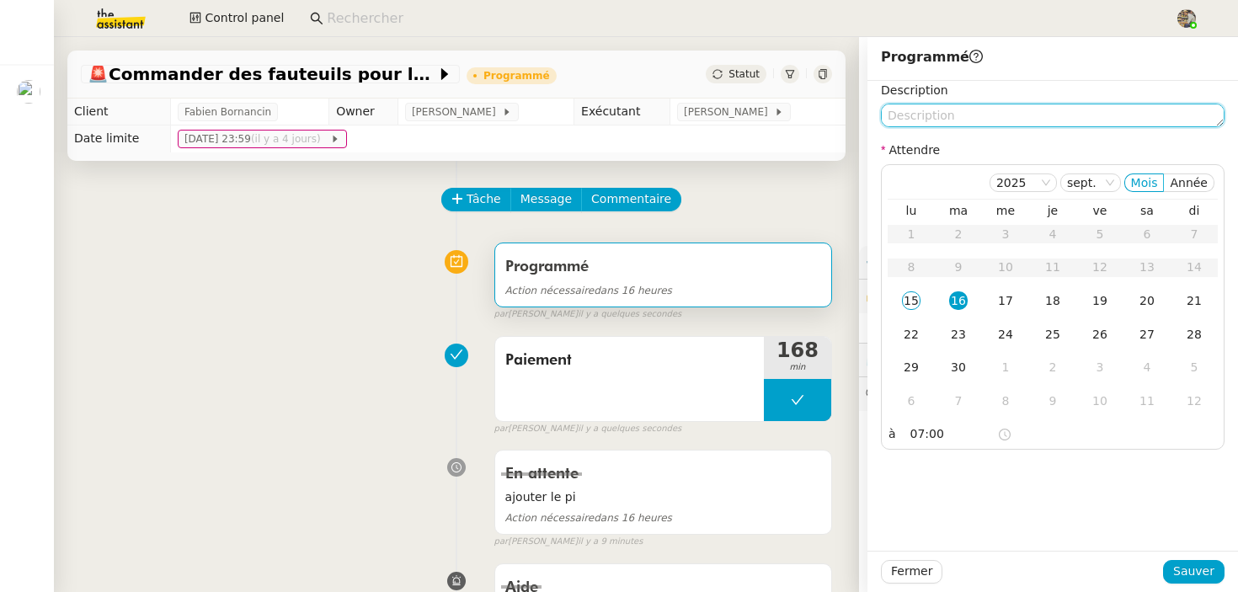
click at [963, 120] on textarea at bounding box center [1053, 116] width 344 height 24
paste textarea "ajouter le pi"
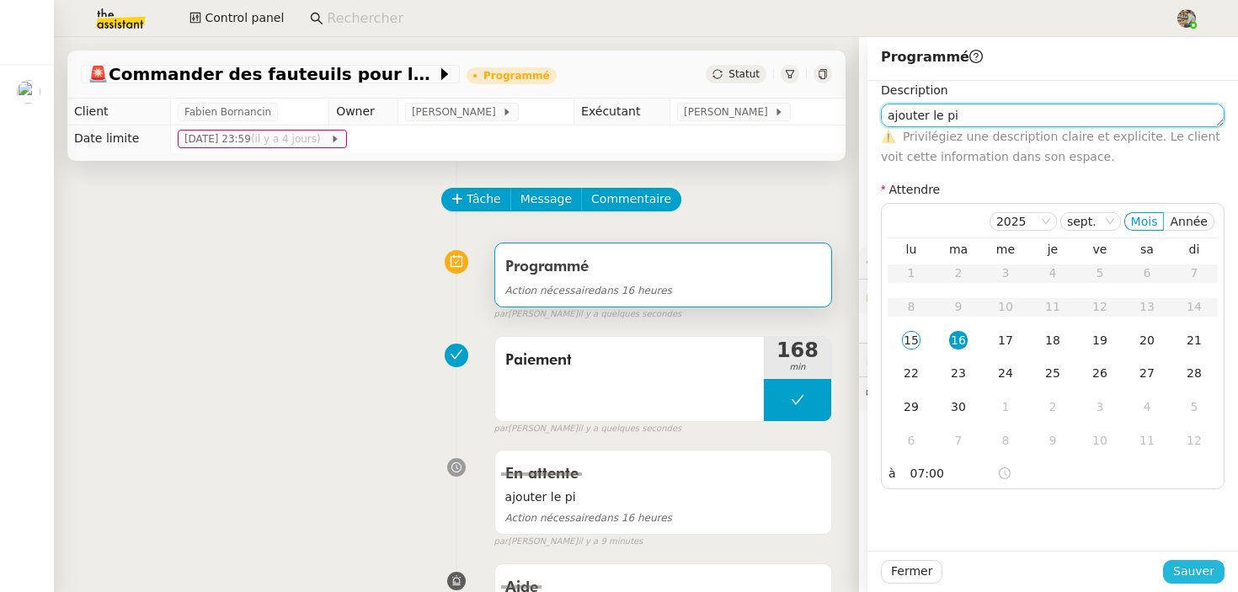
type textarea "ajouter le pi"
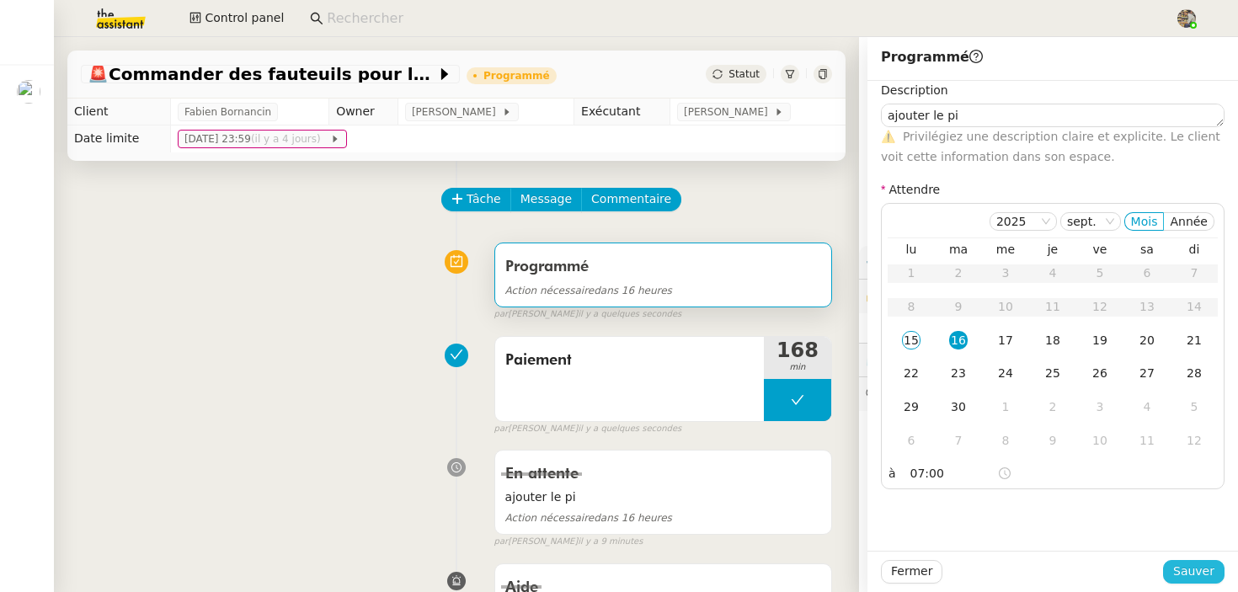
click at [1189, 572] on span "Sauver" at bounding box center [1193, 571] width 41 height 19
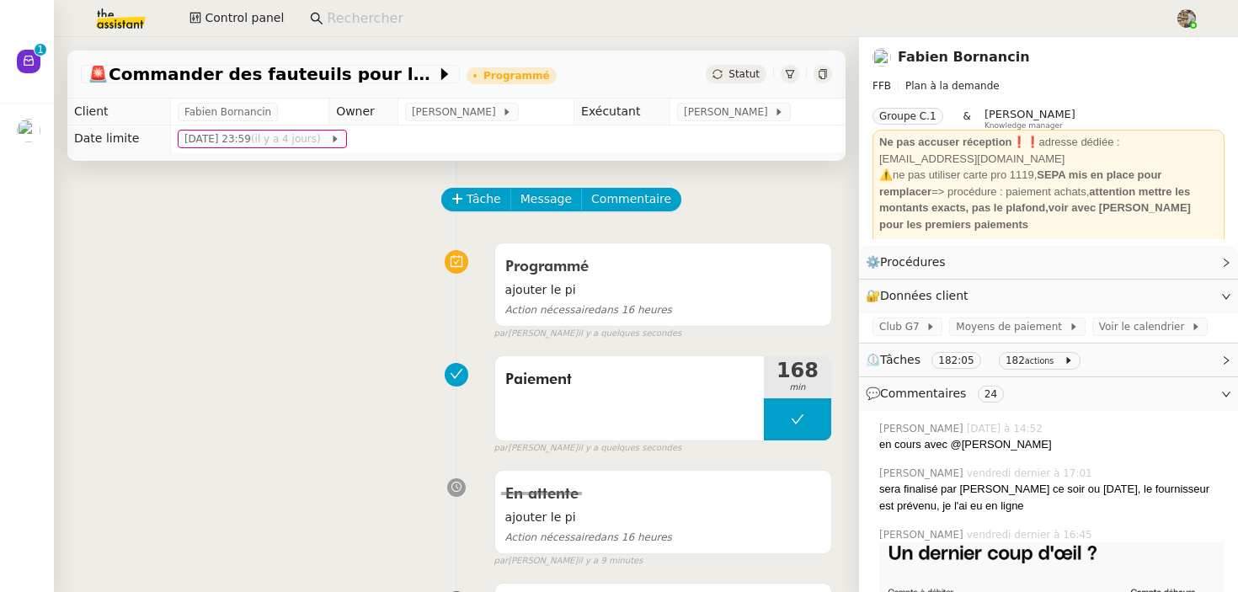
click at [930, 67] on nz-page-header-title "Fabien Bornancin" at bounding box center [964, 57] width 132 height 24
click at [931, 56] on link "Fabien Bornancin" at bounding box center [964, 57] width 132 height 16
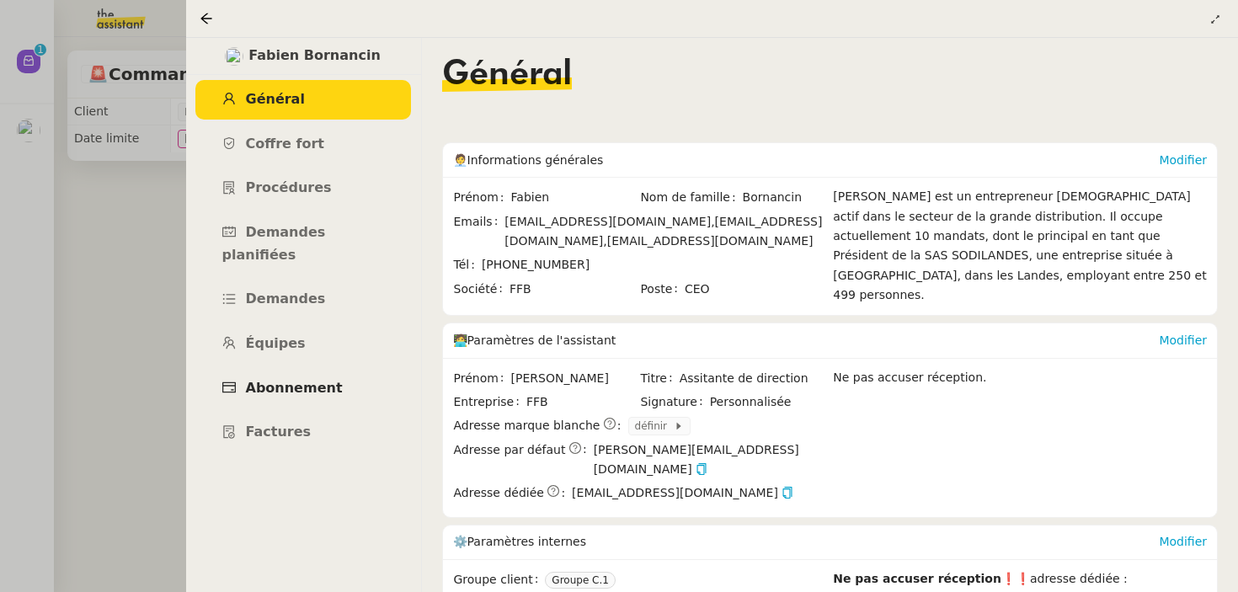
click at [279, 380] on span "Abonnement" at bounding box center [294, 388] width 97 height 16
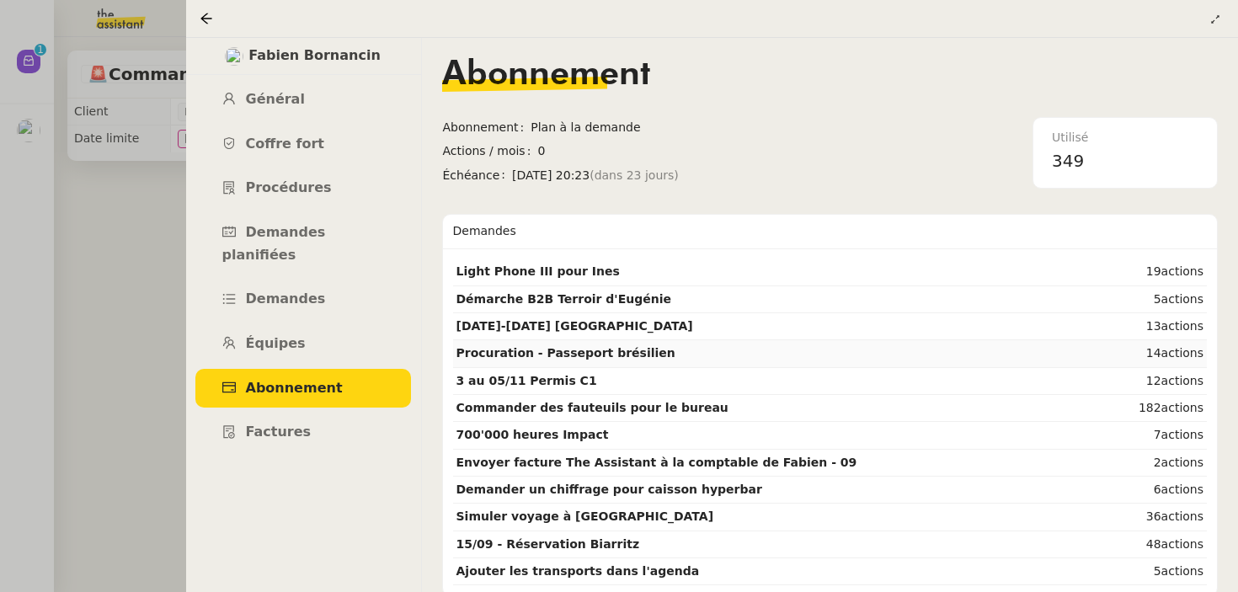
scroll to position [5, 0]
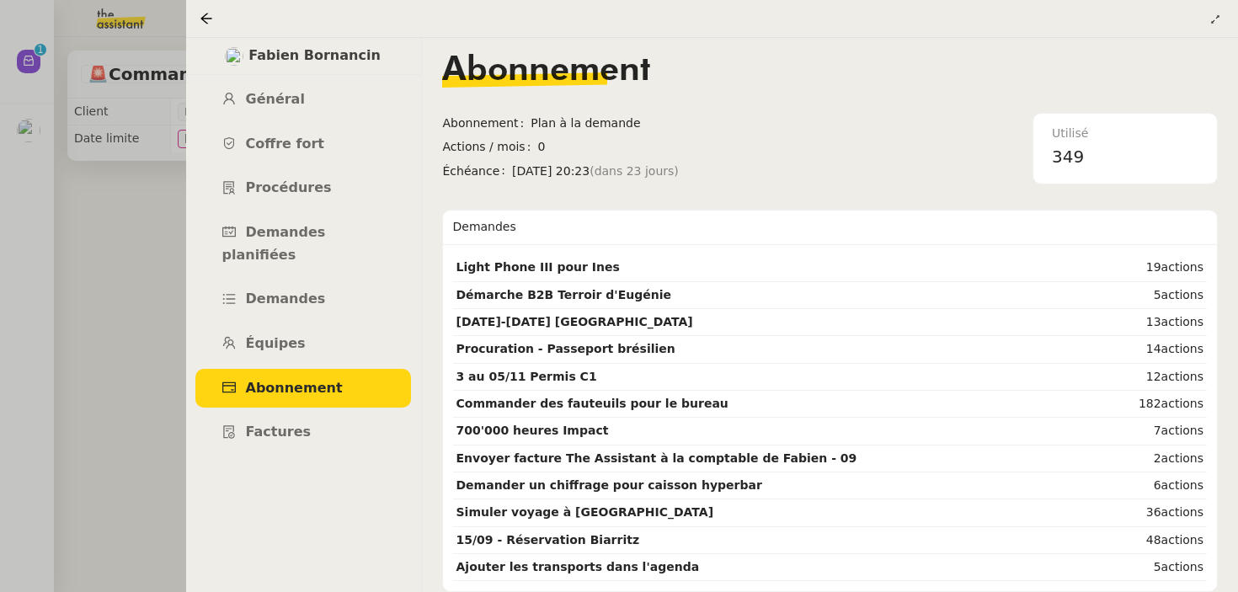
click at [72, 301] on div at bounding box center [619, 296] width 1238 height 592
